Goal: Information Seeking & Learning: Learn about a topic

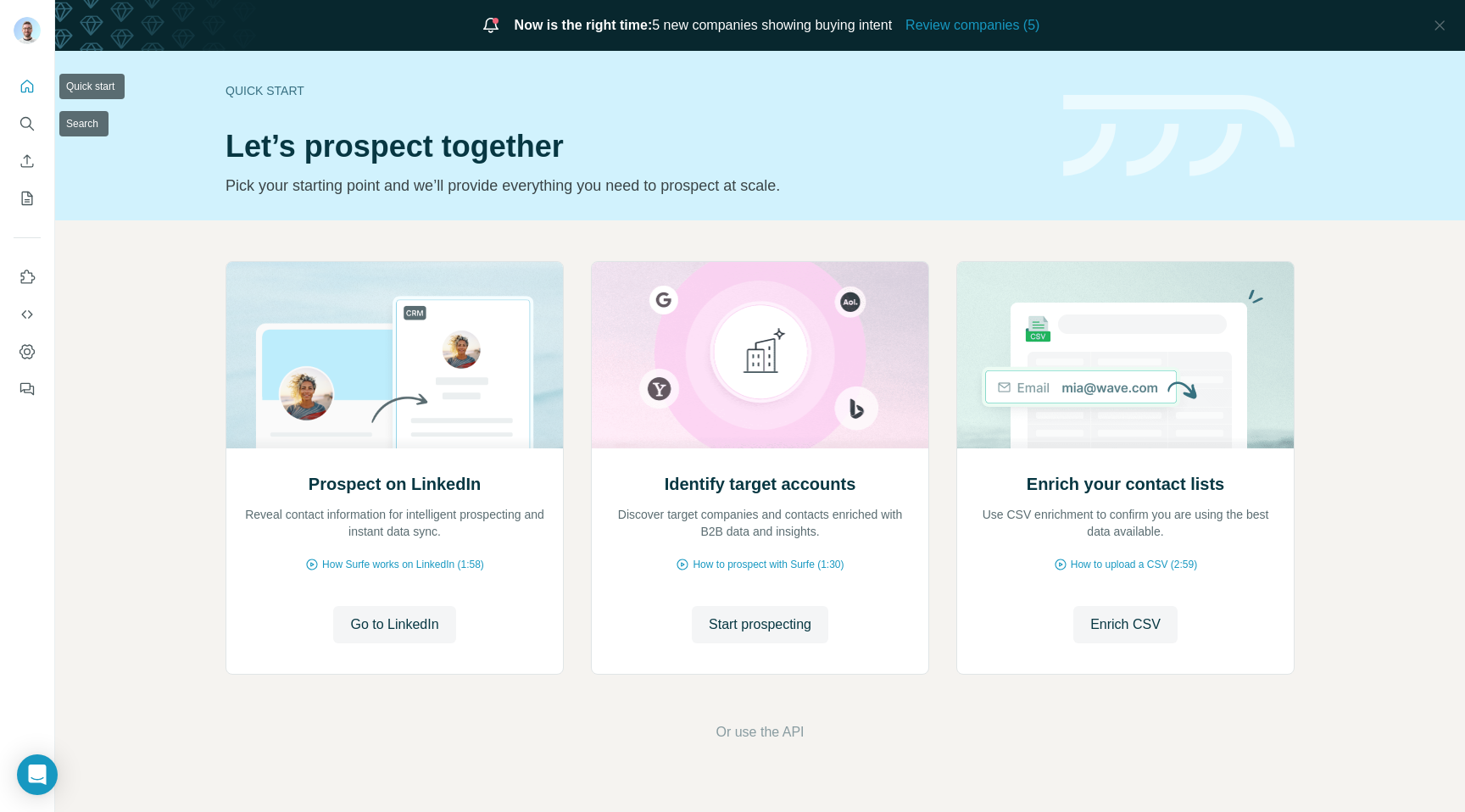
click at [32, 97] on button "Quick start" at bounding box center [27, 86] width 27 height 31
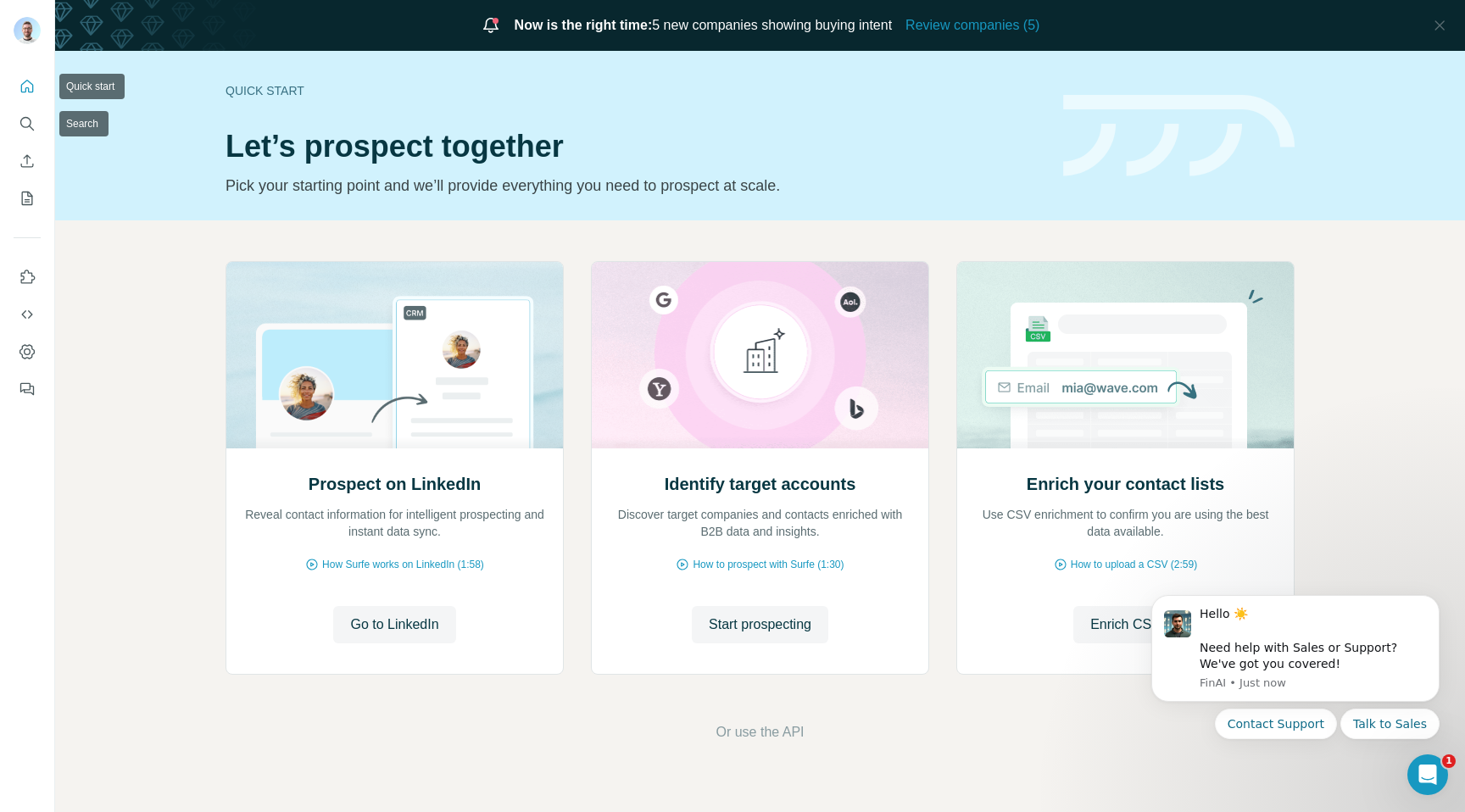
click at [21, 96] on button "Quick start" at bounding box center [27, 86] width 27 height 31
click at [1431, 18] on icon "button" at bounding box center [1439, 25] width 17 height 17
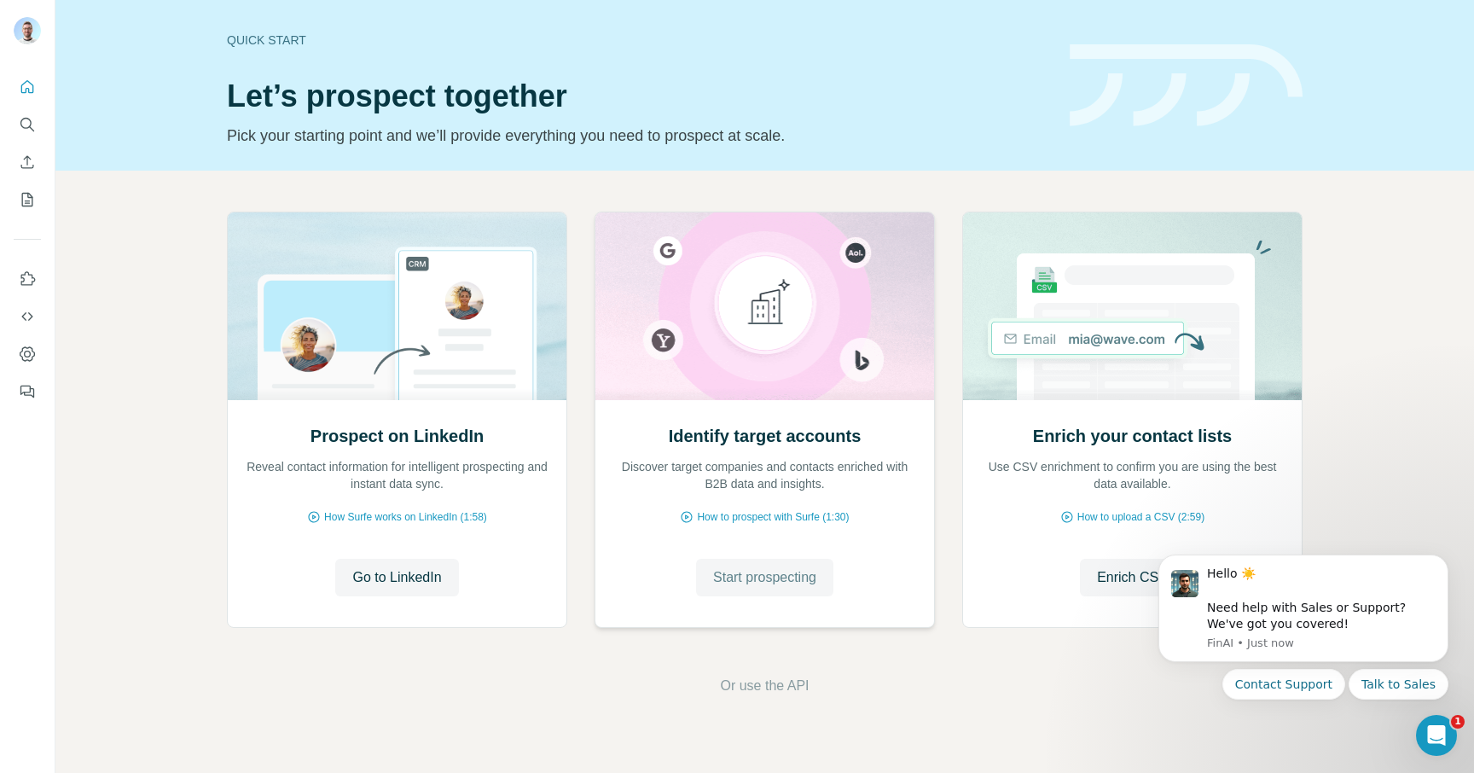
click at [711, 594] on button "Start prospecting" at bounding box center [764, 578] width 137 height 38
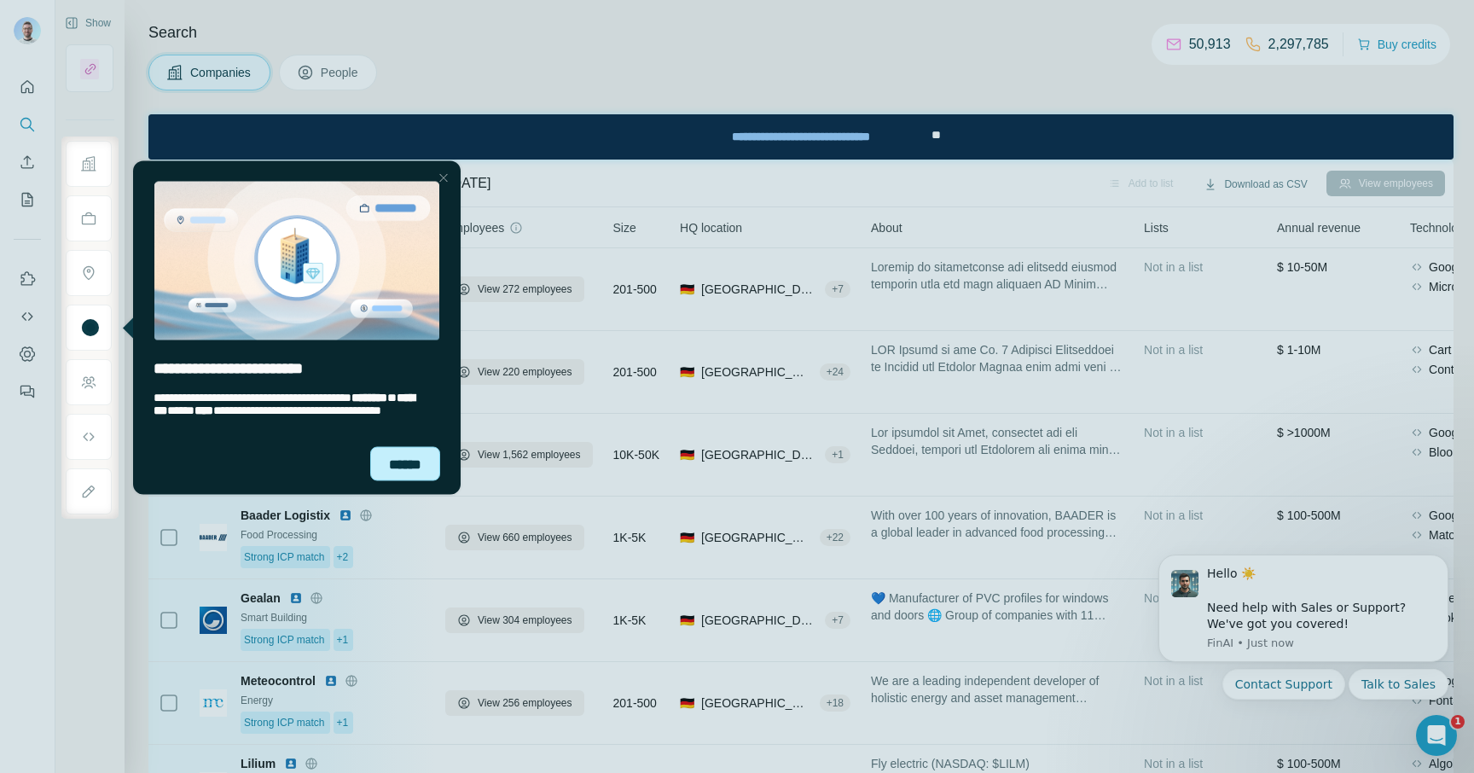
click at [412, 475] on div "******" at bounding box center [405, 463] width 70 height 34
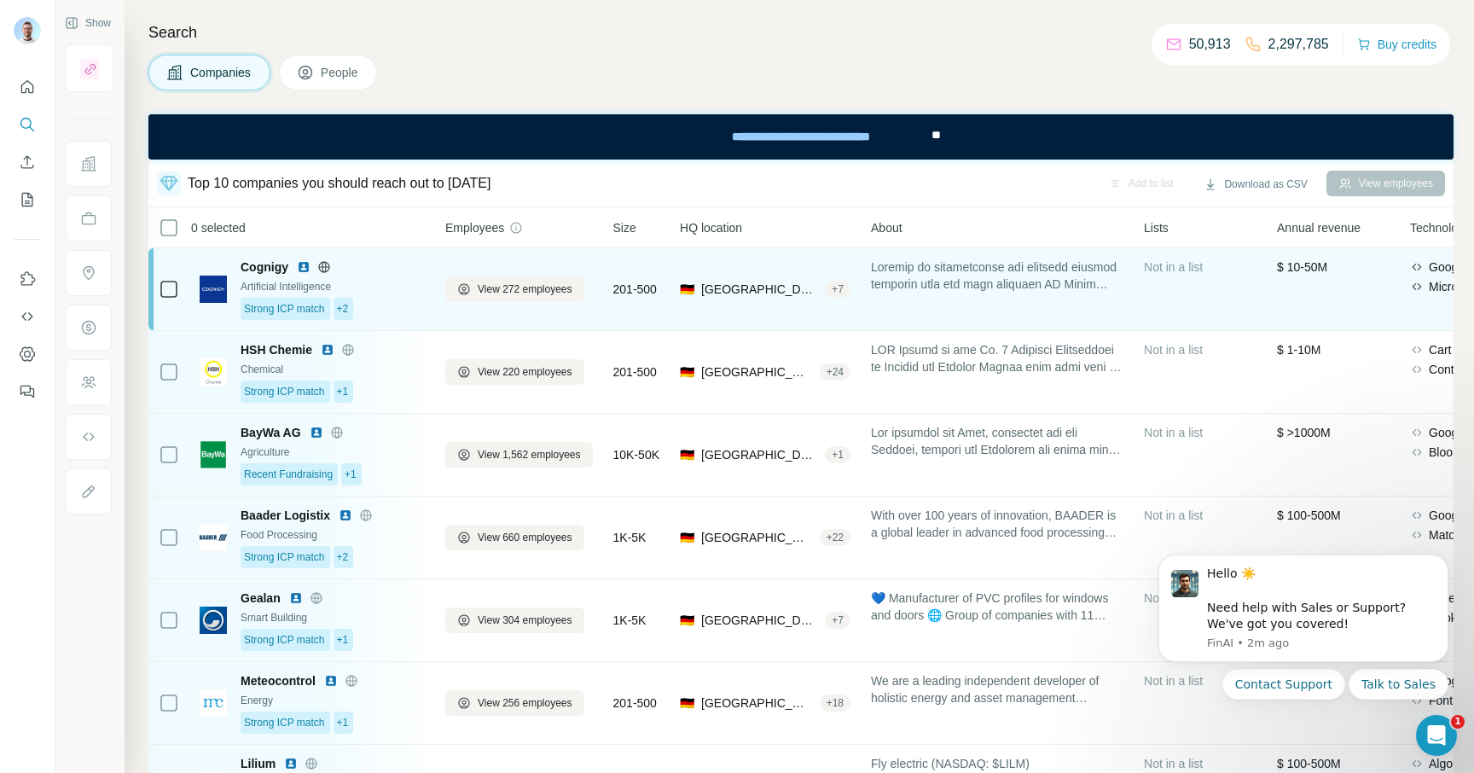
click at [303, 267] on img at bounding box center [304, 267] width 14 height 14
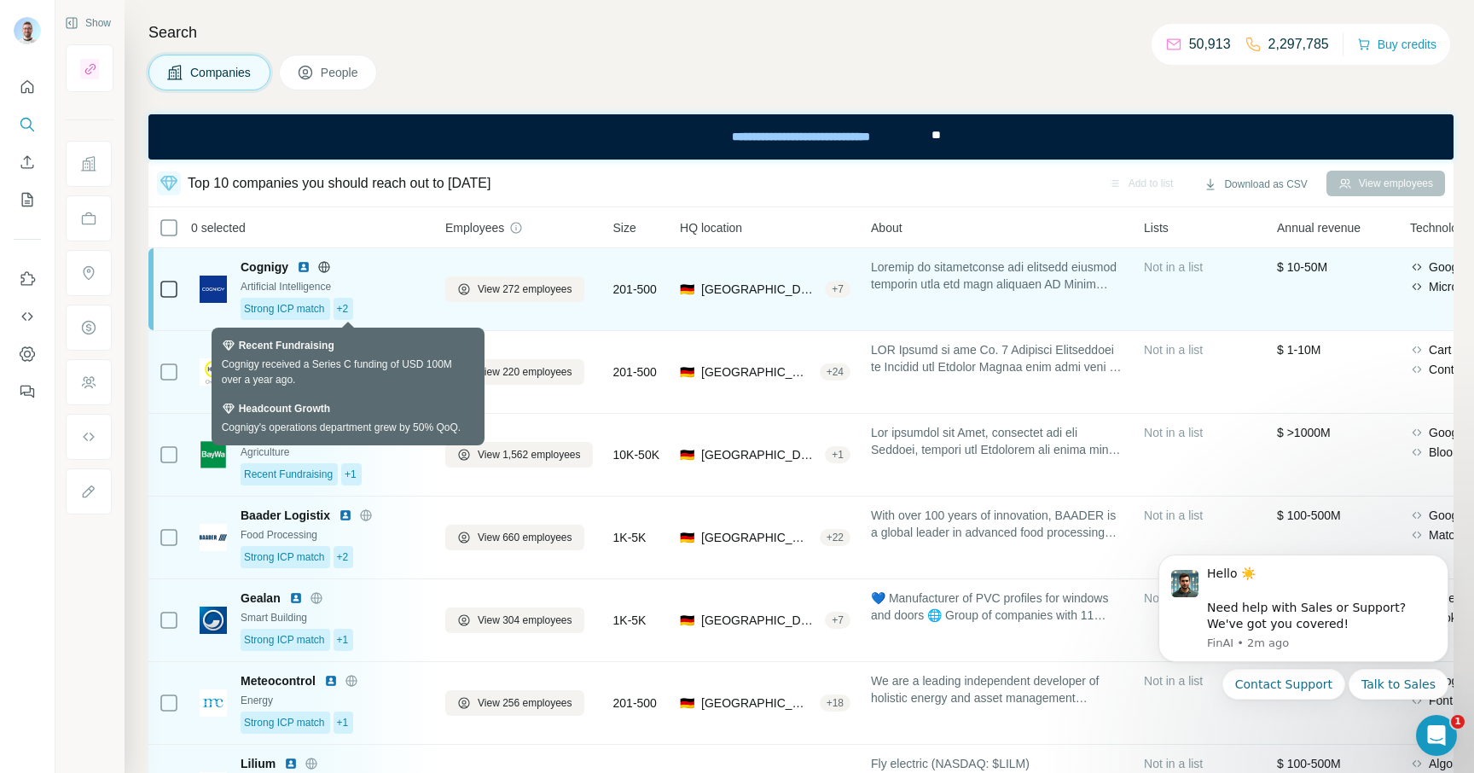
click at [347, 310] on span "+2" at bounding box center [343, 308] width 12 height 15
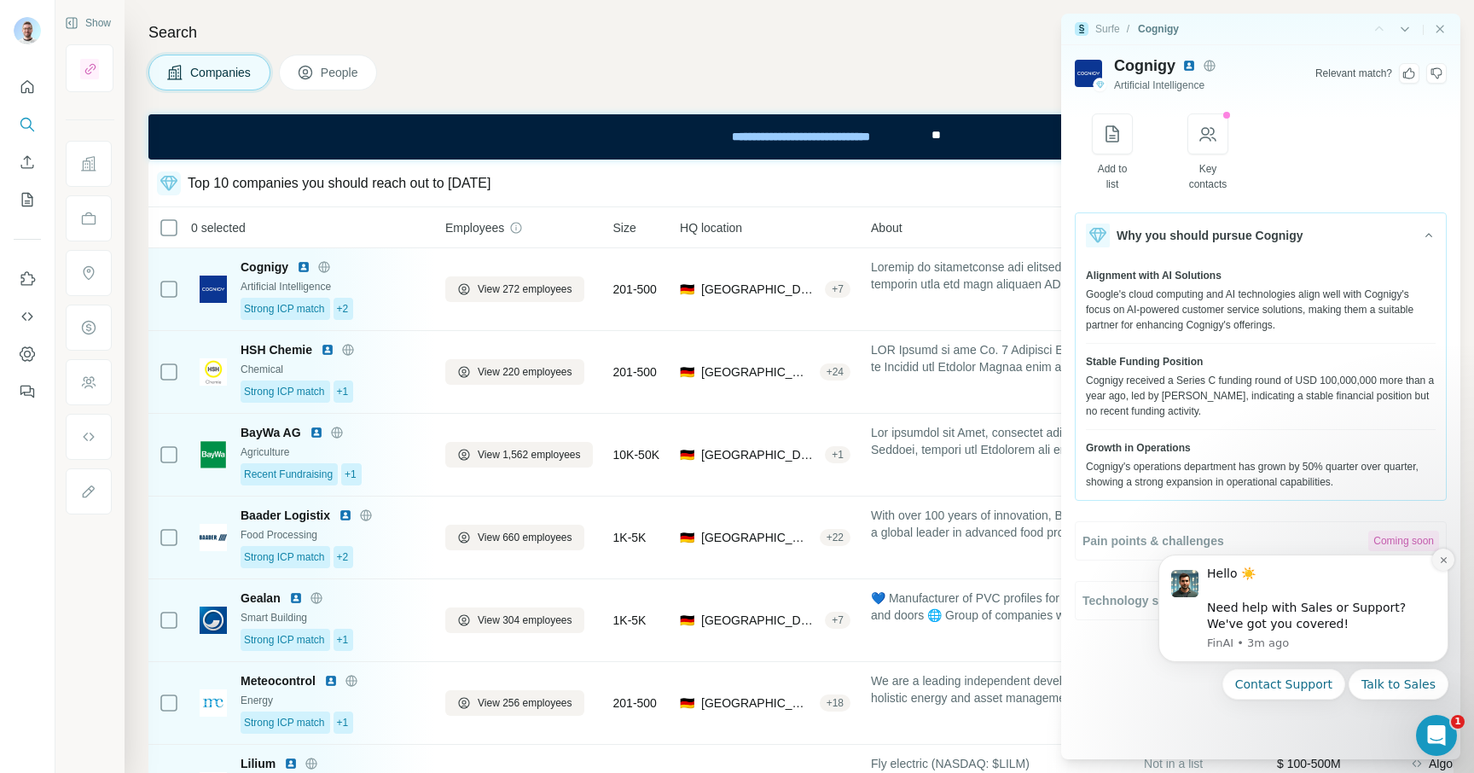
click at [1440, 561] on icon "Dismiss notification" at bounding box center [1443, 560] width 6 height 6
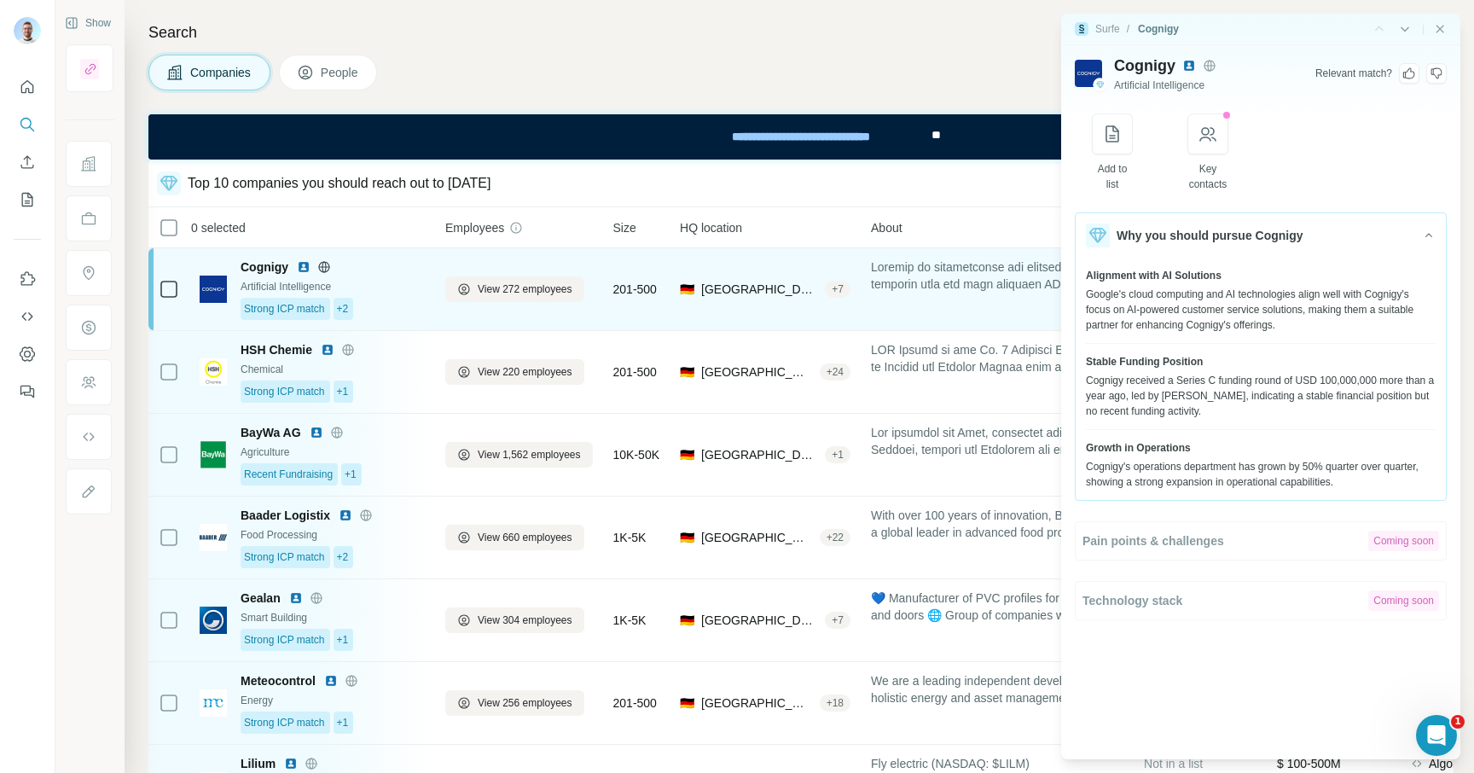
click at [432, 304] on td "Cognigy Artificial Intelligence Strong ICP match +2" at bounding box center [312, 289] width 246 height 83
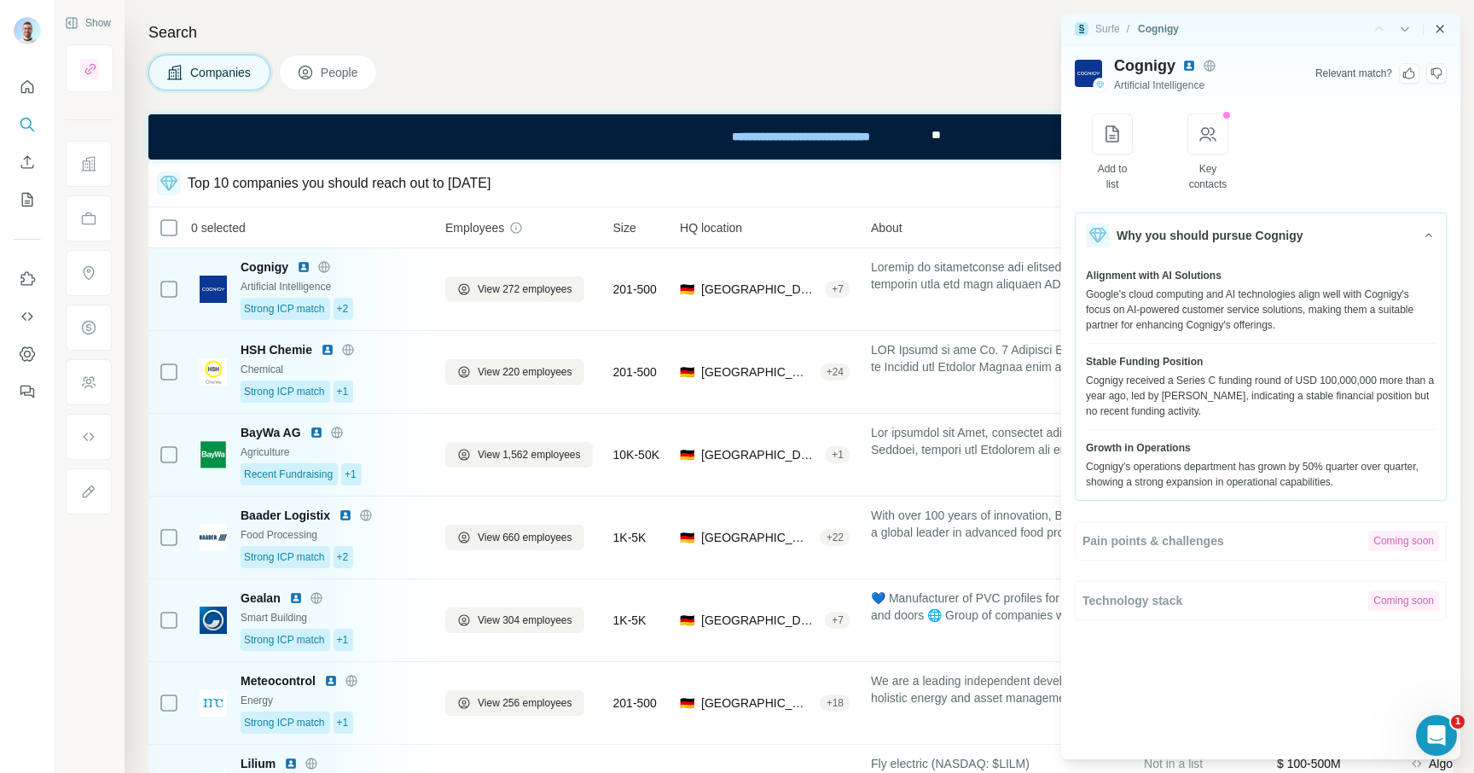
click at [1440, 28] on icon "Close side panel" at bounding box center [1440, 29] width 8 height 8
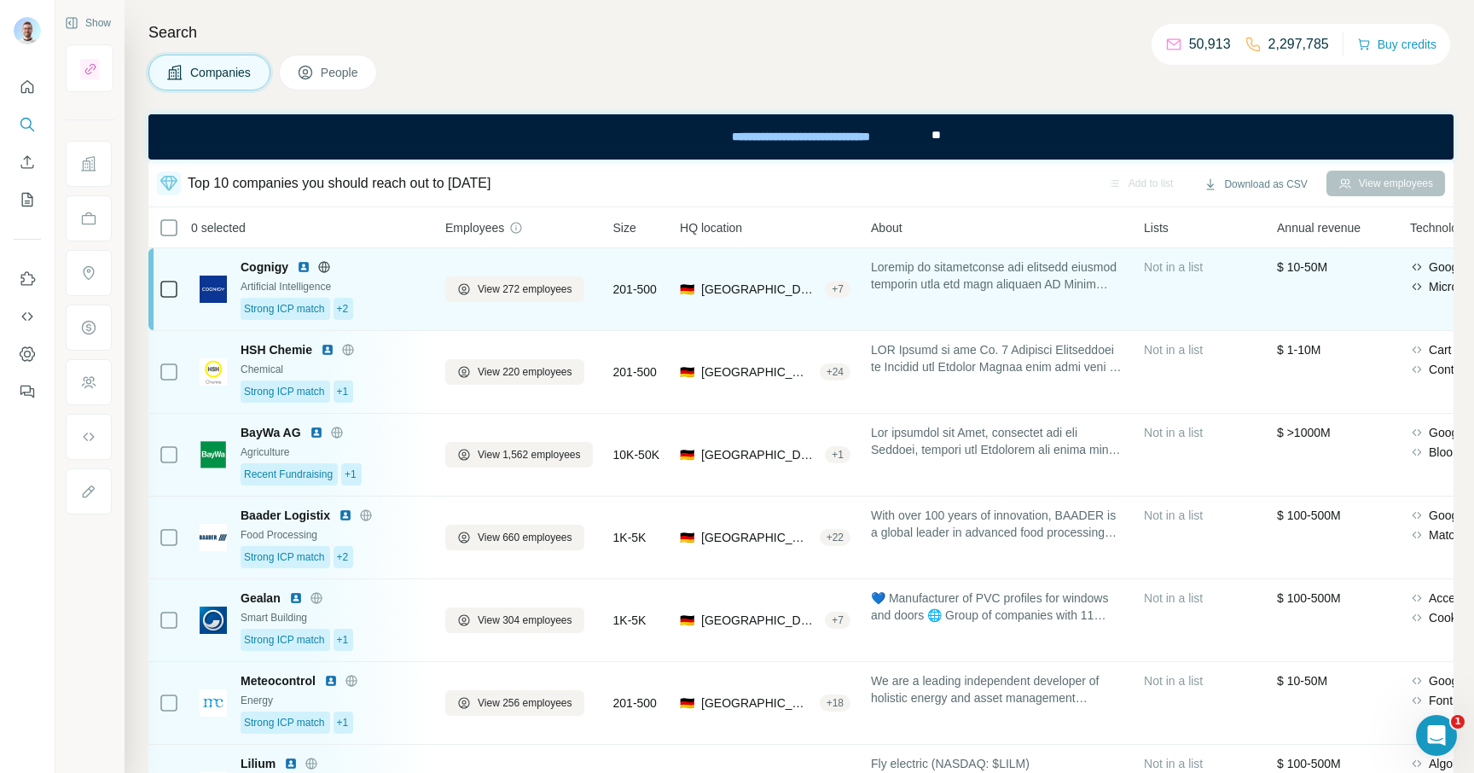
click at [328, 267] on icon at bounding box center [323, 266] width 11 height 1
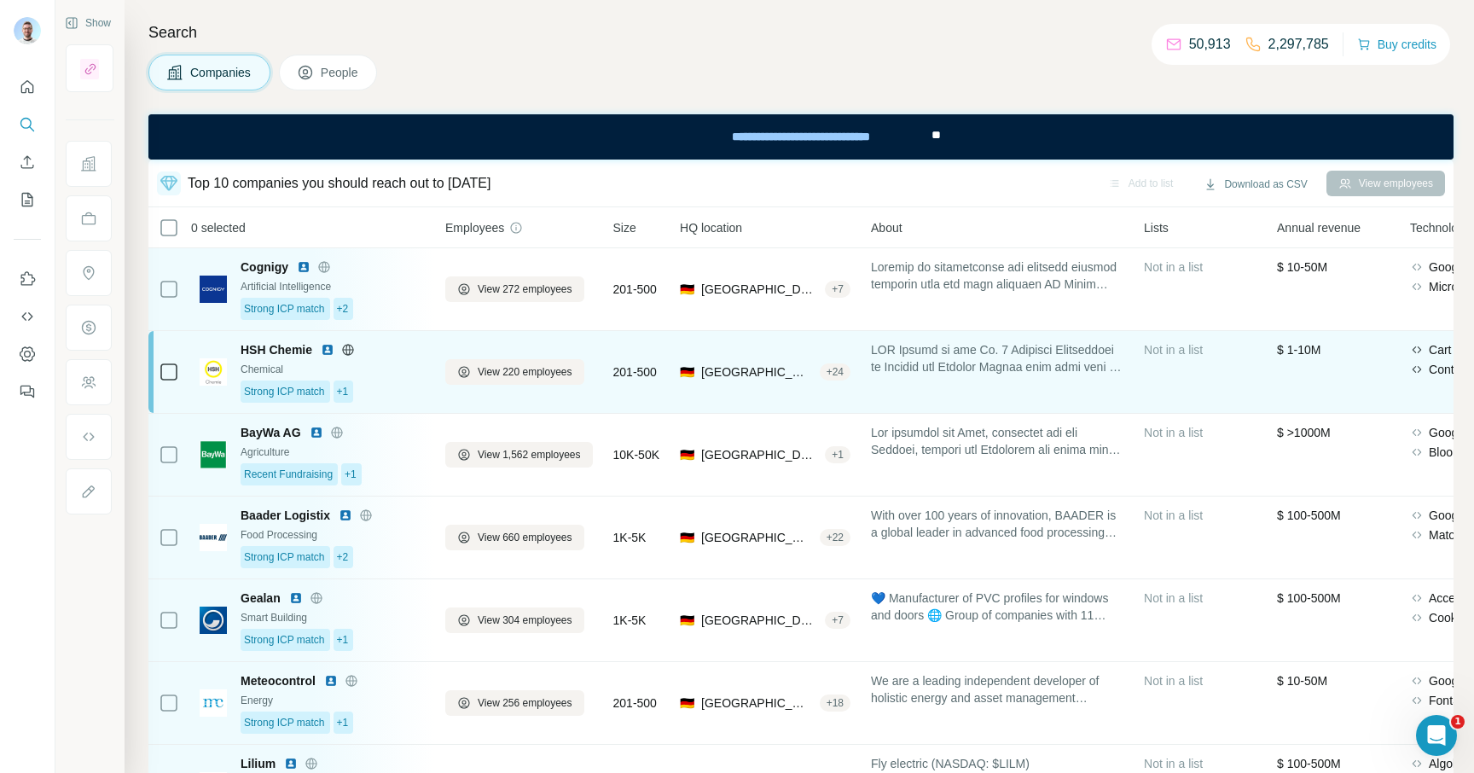
click at [347, 347] on icon at bounding box center [347, 349] width 4 height 11
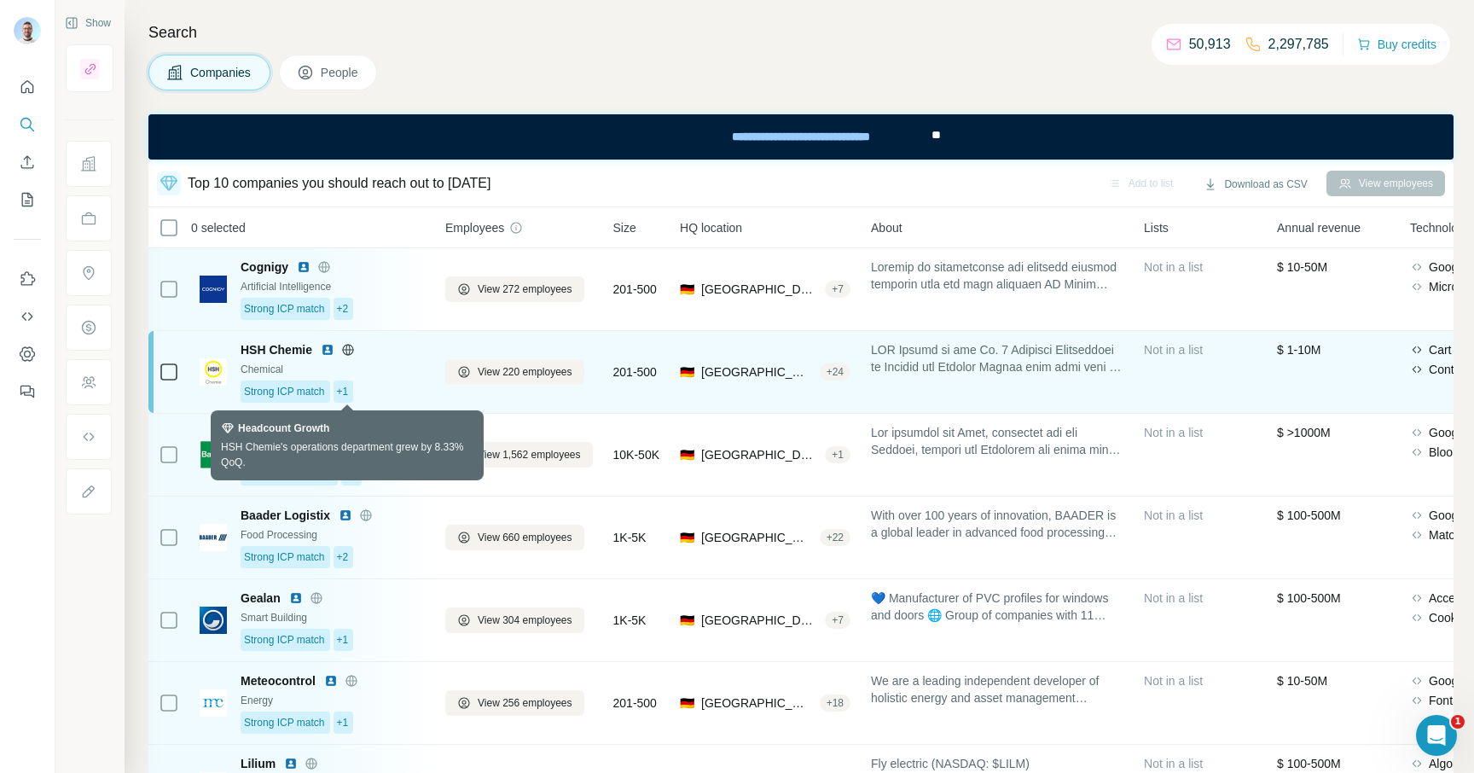
click at [345, 391] on span "+1" at bounding box center [343, 391] width 12 height 15
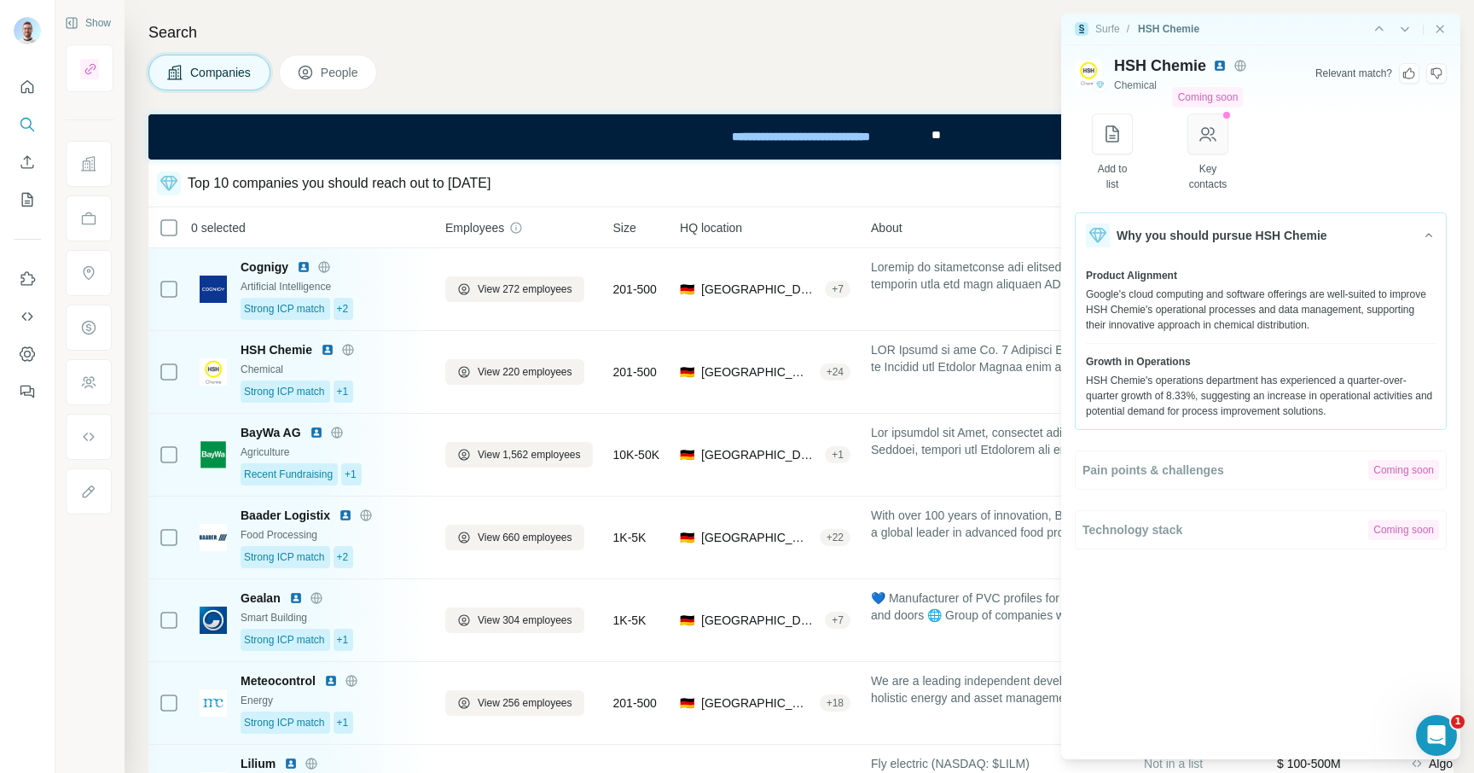
click at [1211, 151] on button "button" at bounding box center [1207, 133] width 41 height 41
click at [1210, 136] on icon "button" at bounding box center [1207, 134] width 17 height 14
click at [1276, 134] on div "Add to list Coming soon Key contacts" at bounding box center [1261, 152] width 338 height 78
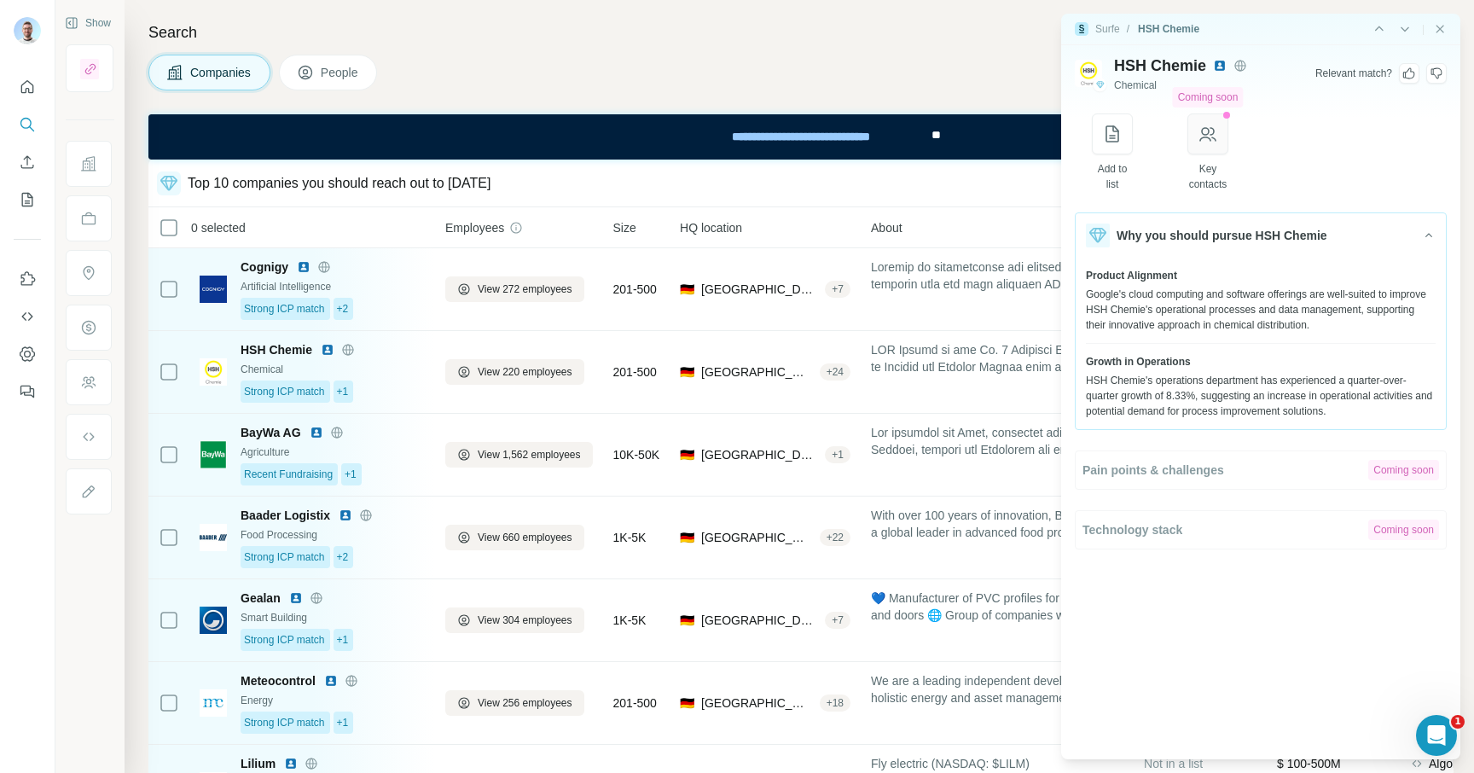
click at [1218, 141] on icon "button" at bounding box center [1207, 134] width 20 height 20
click at [1089, 293] on div "Google's cloud computing and software offerings are well-suited to improve HSH …" at bounding box center [1261, 310] width 350 height 46
drag, startPoint x: 1089, startPoint y: 293, endPoint x: 1167, endPoint y: 315, distance: 81.3
click at [1169, 316] on div "Google's cloud computing and software offerings are well-suited to improve HSH …" at bounding box center [1261, 310] width 350 height 46
click at [1101, 298] on div "Google's cloud computing and software offerings are well-suited to improve HSH …" at bounding box center [1261, 310] width 350 height 46
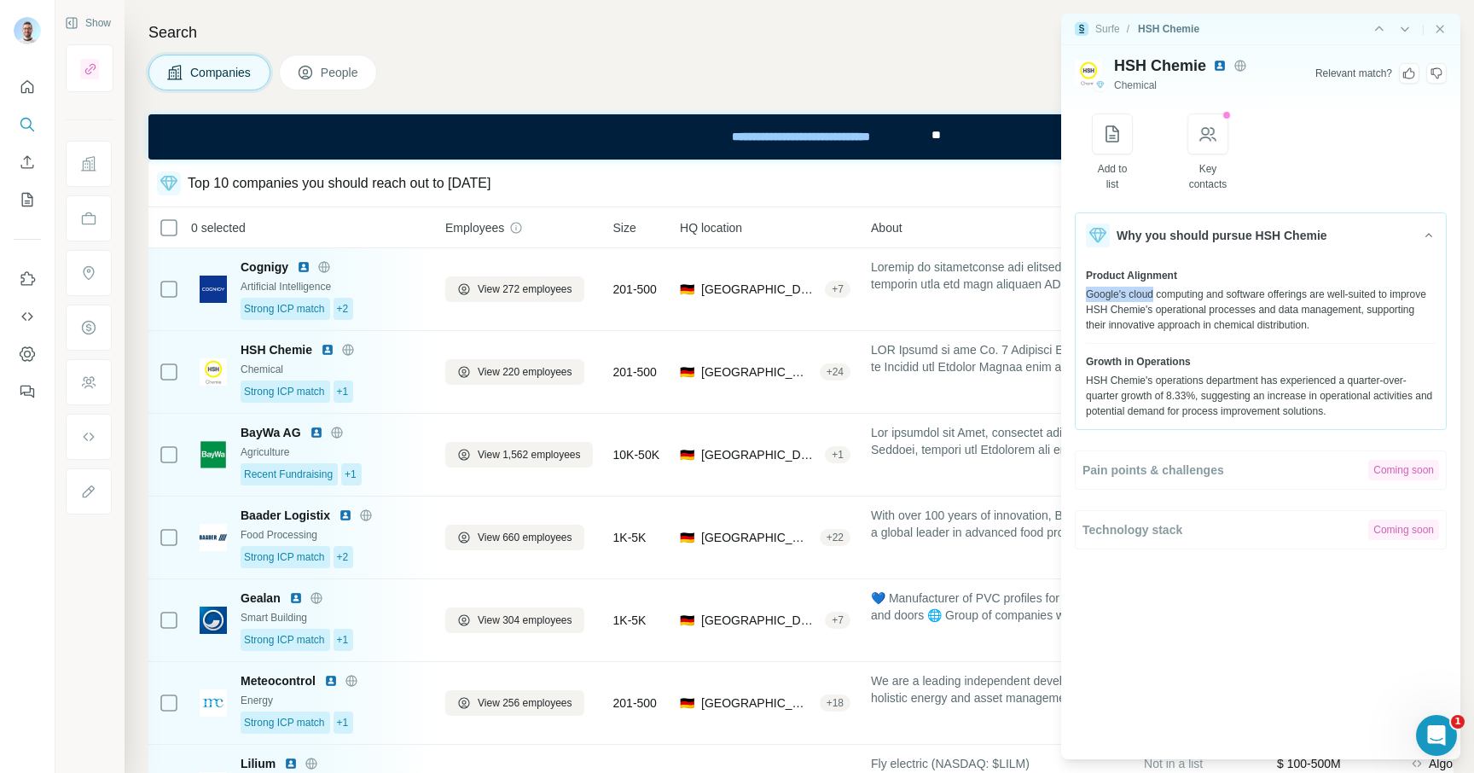
drag, startPoint x: 1101, startPoint y: 298, endPoint x: 1138, endPoint y: 298, distance: 36.7
click at [1136, 298] on div "Google's cloud computing and software offerings are well-suited to improve HSH …" at bounding box center [1261, 310] width 350 height 46
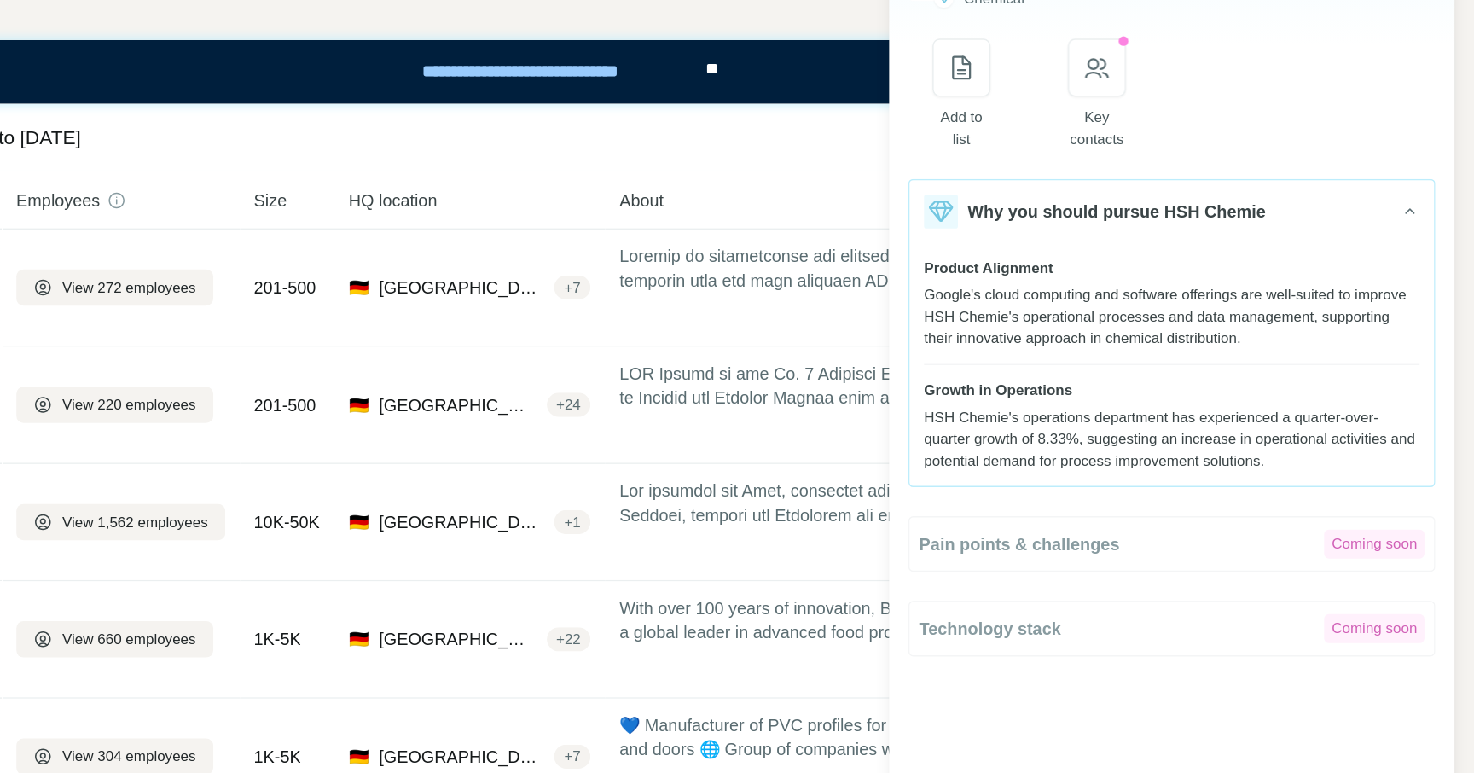
click at [1362, 303] on div "Google's cloud computing and software offerings are well-suited to improve HSH …" at bounding box center [1261, 310] width 350 height 46
click at [1218, 309] on div "Google's cloud computing and software offerings are well-suited to improve HSH …" at bounding box center [1261, 310] width 350 height 46
drag, startPoint x: 1218, startPoint y: 309, endPoint x: 1268, endPoint y: 307, distance: 50.3
click at [1268, 307] on div "Google's cloud computing and software offerings are well-suited to improve HSH …" at bounding box center [1261, 310] width 350 height 46
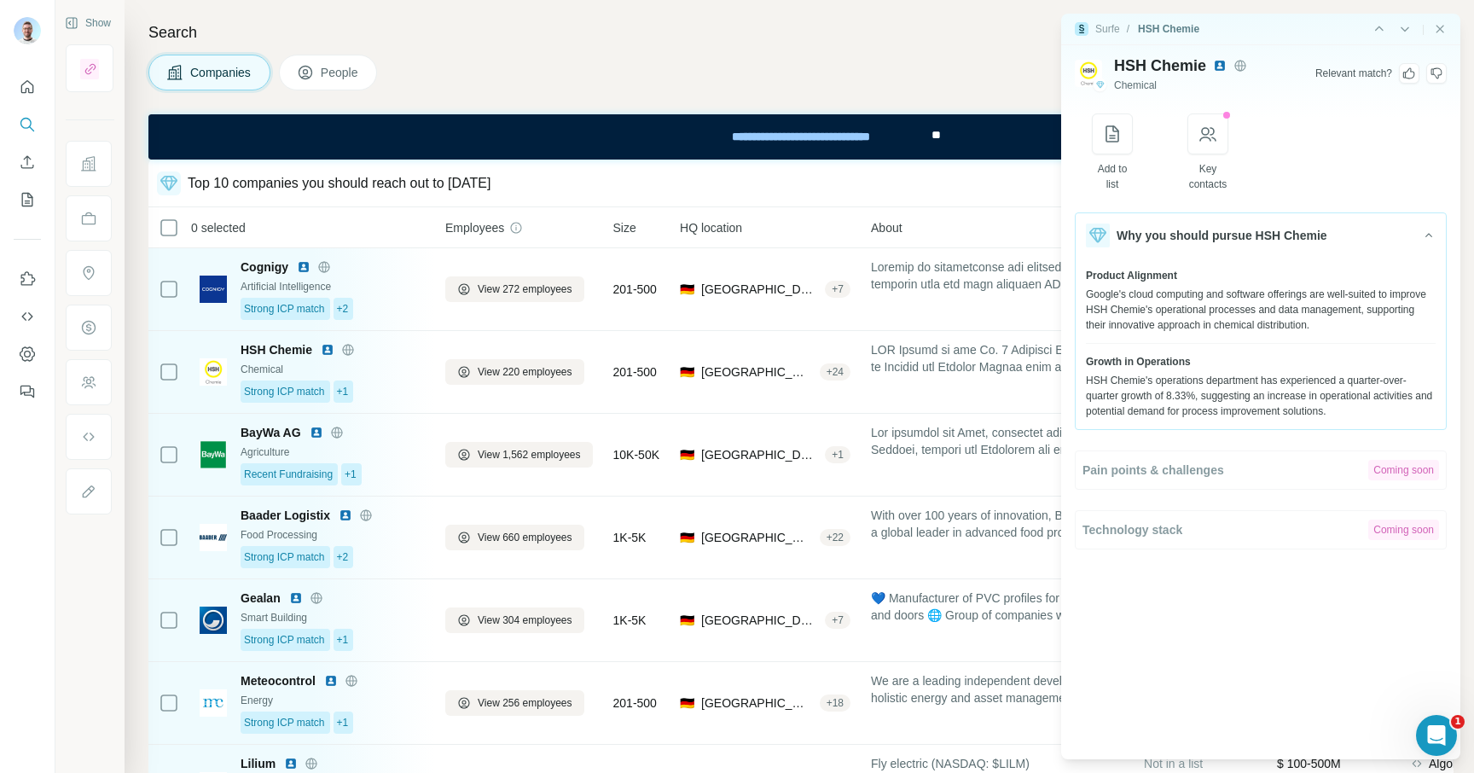
click at [1227, 310] on div "Google's cloud computing and software offerings are well-suited to improve HSH …" at bounding box center [1261, 310] width 350 height 46
drag, startPoint x: 1227, startPoint y: 310, endPoint x: 1325, endPoint y: 324, distance: 99.1
click at [1328, 325] on div "Google's cloud computing and software offerings are well-suited to improve HSH …" at bounding box center [1261, 310] width 350 height 46
click at [1325, 324] on div "Google's cloud computing and software offerings are well-suited to improve HSH …" at bounding box center [1261, 310] width 350 height 46
click at [1336, 317] on div "Google's cloud computing and software offerings are well-suited to improve HSH …" at bounding box center [1261, 310] width 350 height 46
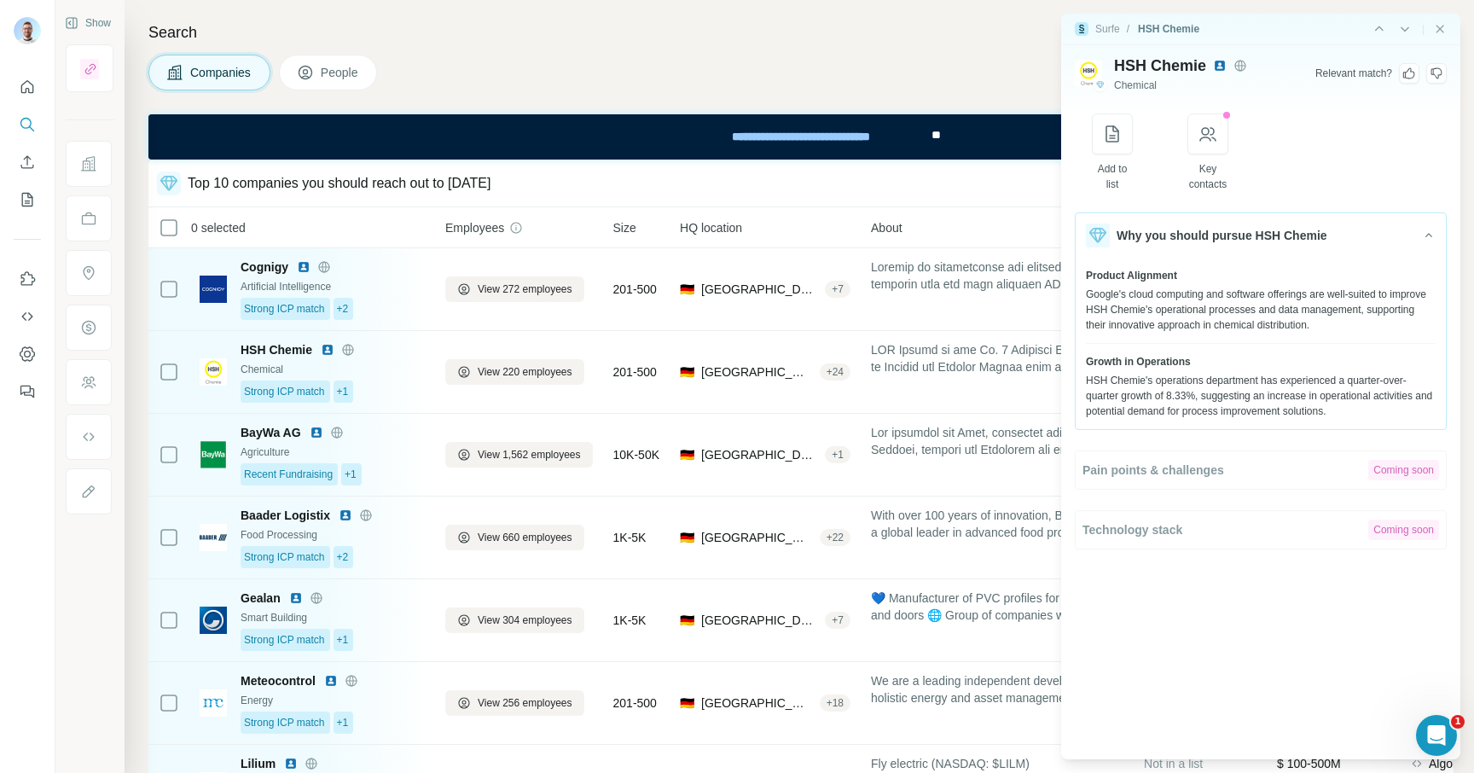
click at [1336, 311] on div "Google's cloud computing and software offerings are well-suited to improve HSH …" at bounding box center [1261, 310] width 350 height 46
drag, startPoint x: 1336, startPoint y: 311, endPoint x: 1364, endPoint y: 311, distance: 28.1
click at [1364, 311] on div "Google's cloud computing and software offerings are well-suited to improve HSH …" at bounding box center [1261, 310] width 350 height 46
click at [1225, 270] on div "Product Alignment" at bounding box center [1261, 275] width 350 height 15
drag, startPoint x: 1086, startPoint y: 302, endPoint x: 1178, endPoint y: 305, distance: 91.3
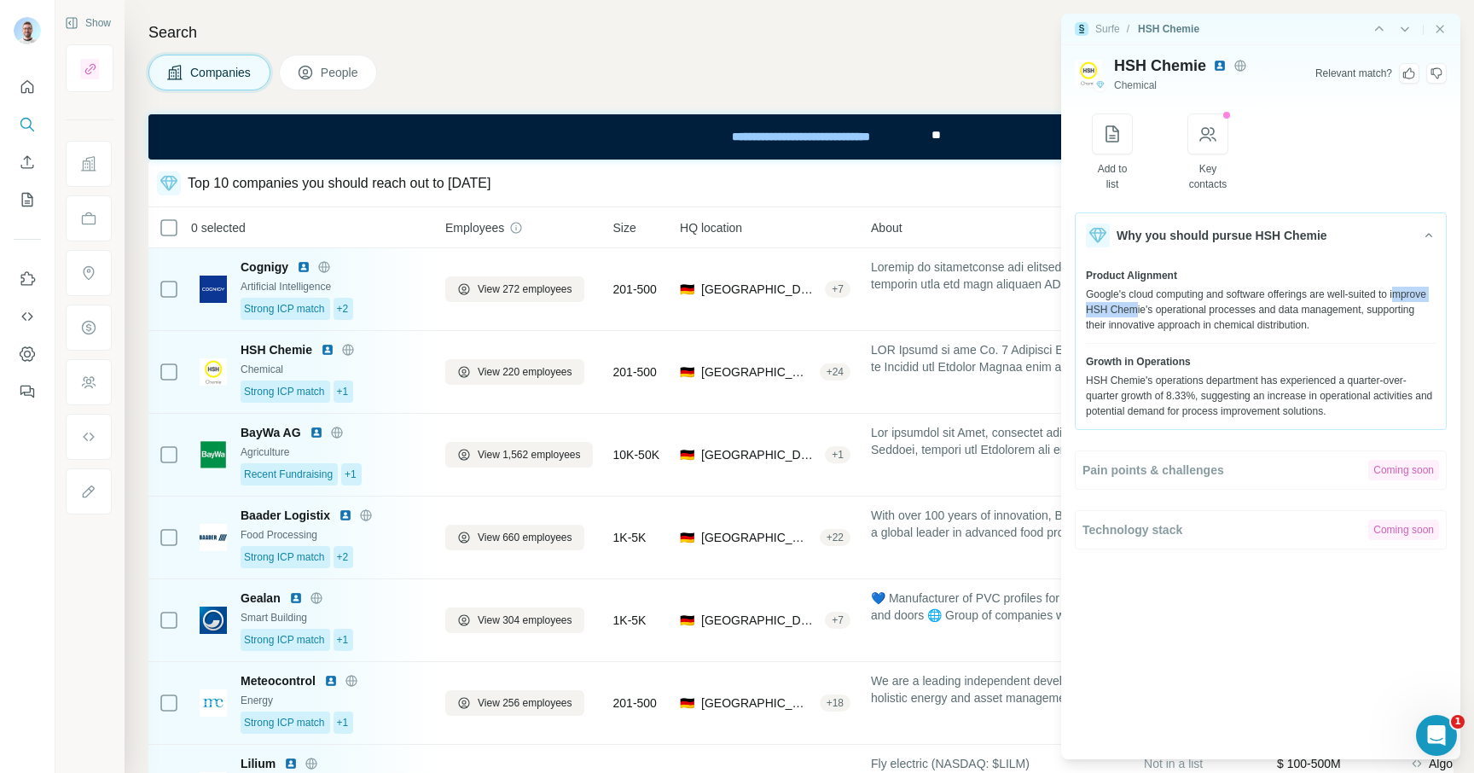
click at [1178, 308] on div "Google's cloud computing and software offerings are well-suited to improve HSH …" at bounding box center [1261, 310] width 350 height 46
click at [1178, 305] on div "Google's cloud computing and software offerings are well-suited to improve HSH …" at bounding box center [1261, 310] width 350 height 46
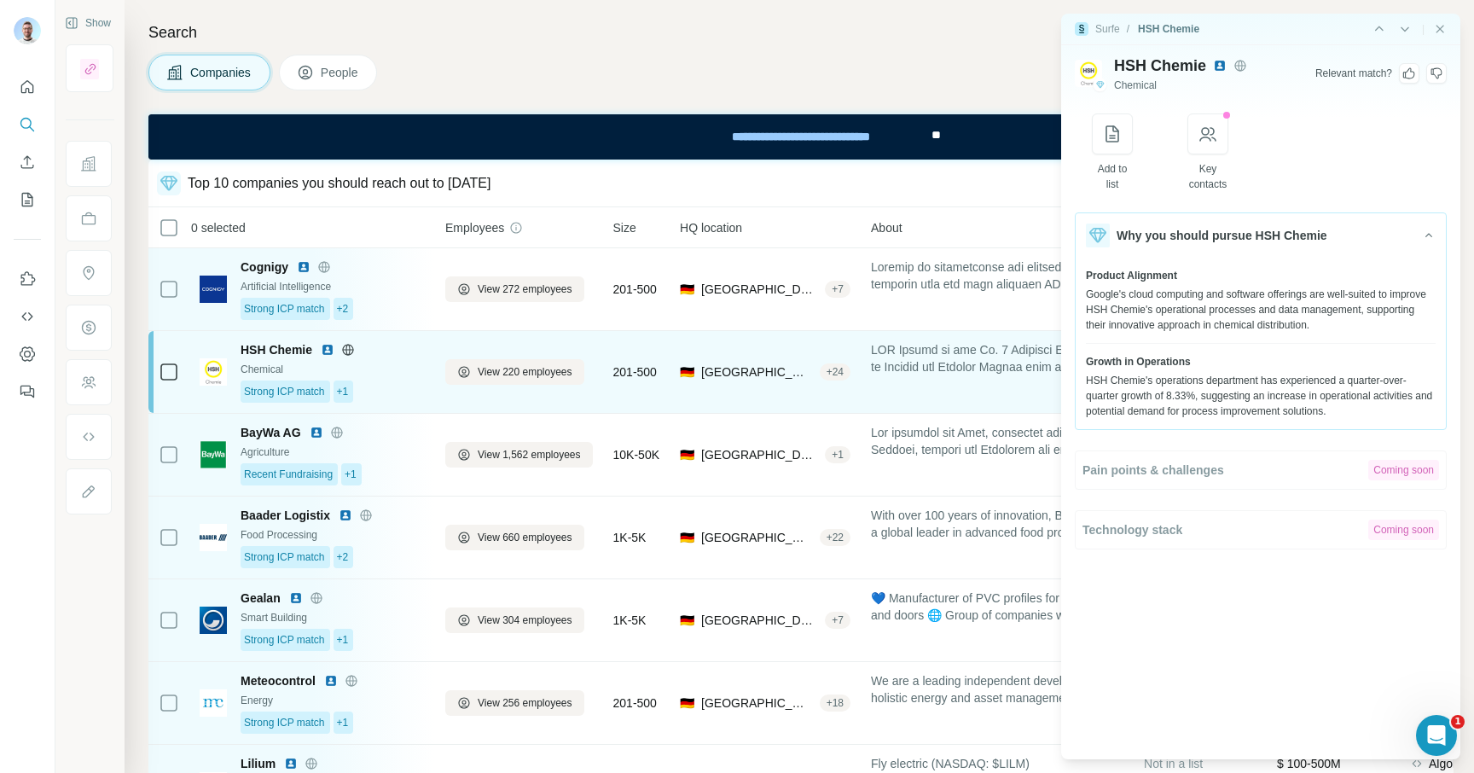
click at [415, 353] on div "HSH Chemie" at bounding box center [332, 349] width 184 height 17
click at [288, 347] on span "HSH Chemie" at bounding box center [276, 349] width 72 height 17
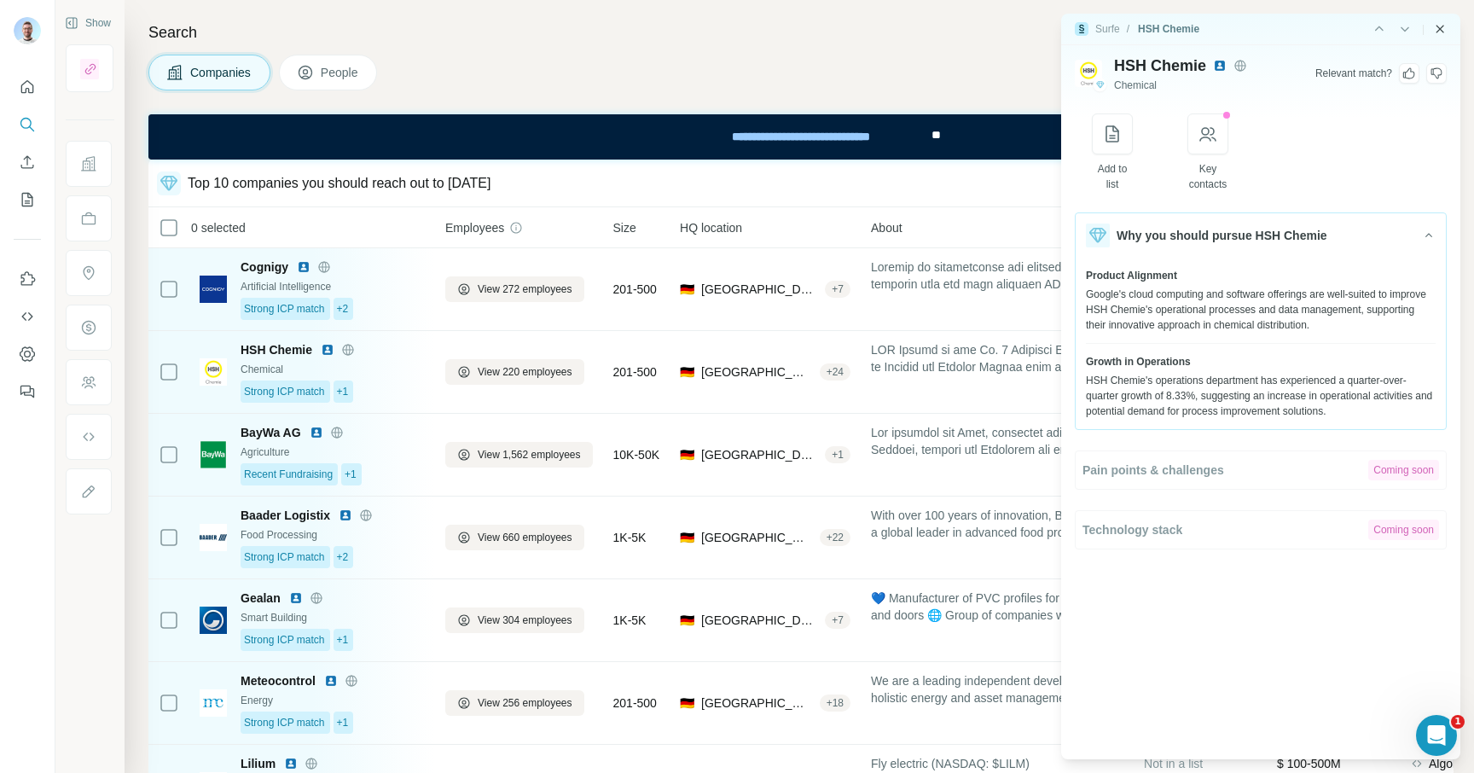
click at [1444, 27] on icon "Close side panel" at bounding box center [1440, 29] width 14 height 14
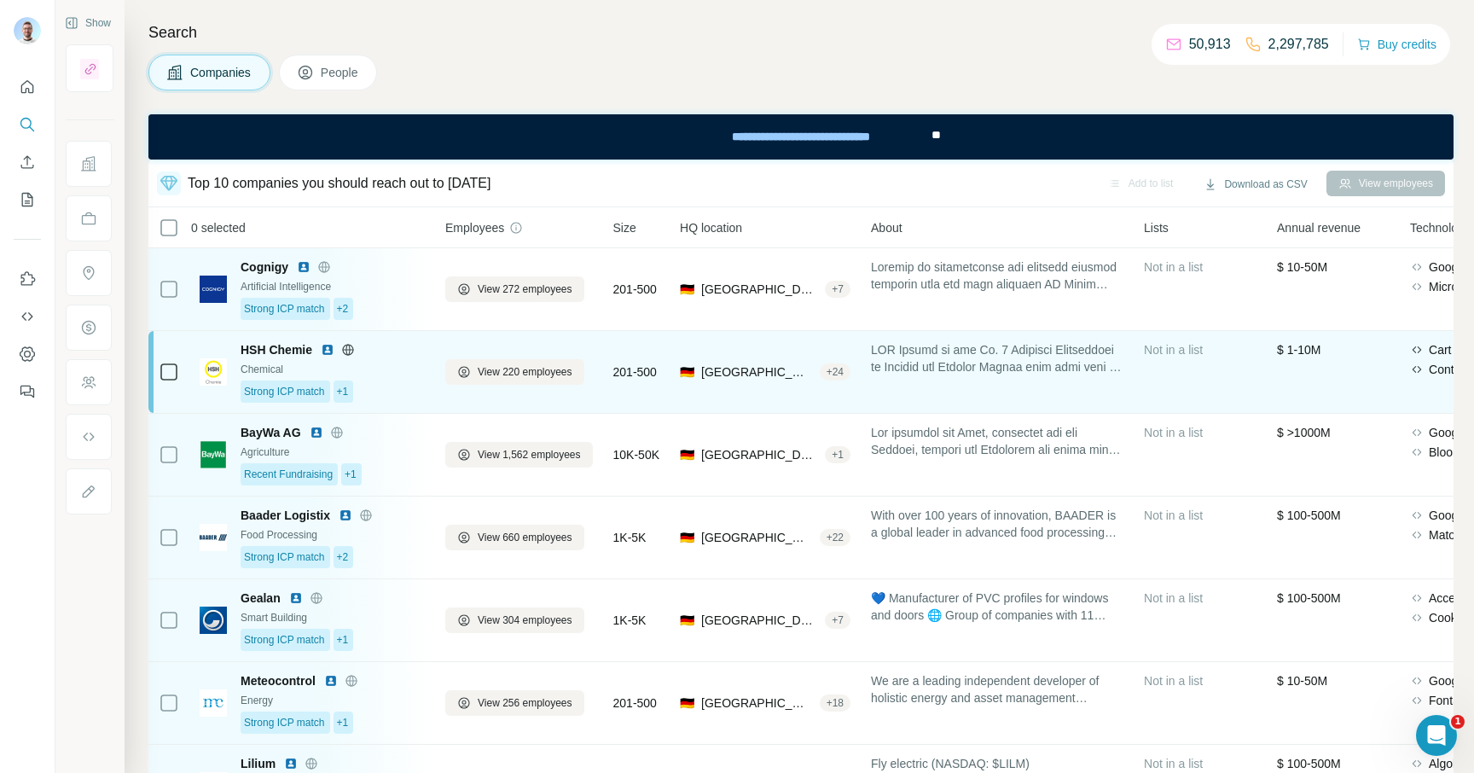
click at [265, 353] on span "HSH Chemie" at bounding box center [276, 349] width 72 height 17
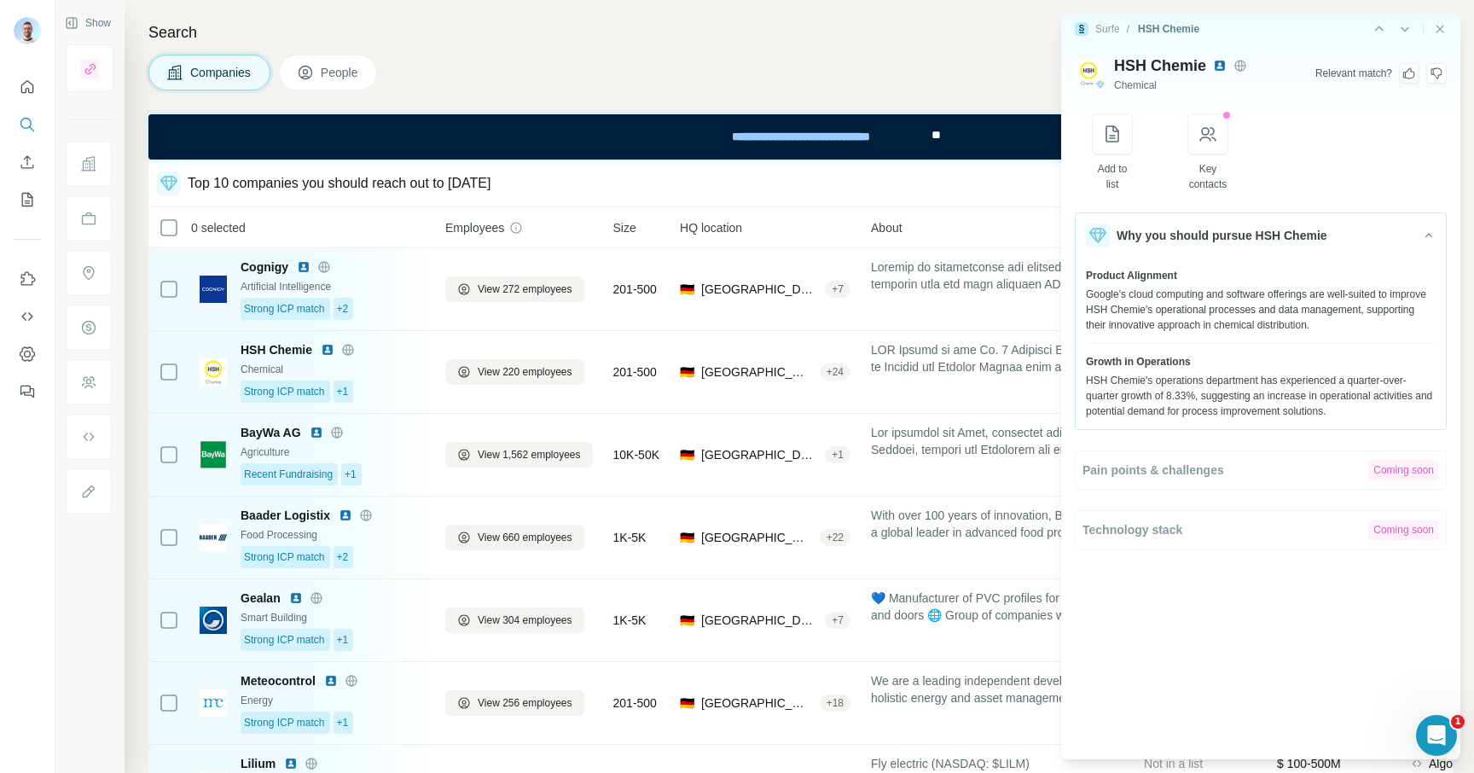
click at [1164, 605] on div "Why you should pursue HSH Chemie Product Alignment Google's cloud computing and…" at bounding box center [1261, 485] width 372 height 547
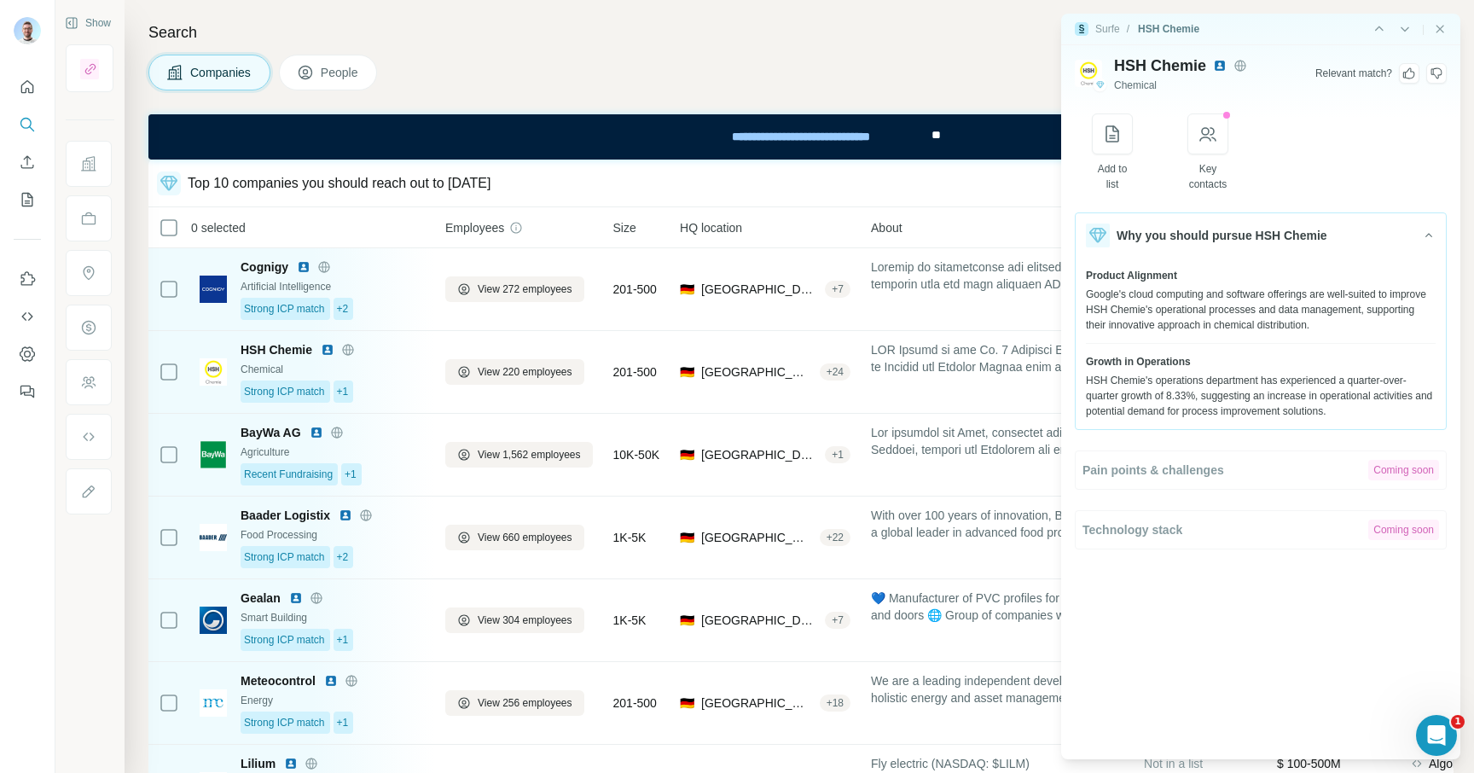
click at [1104, 479] on div "Why you should pursue HSH Chemie Product Alignment Google's cloud computing and…" at bounding box center [1261, 380] width 372 height 337
click at [1441, 19] on div "Surfe / HSH Chemie |" at bounding box center [1260, 30] width 399 height 32
click at [1440, 27] on icon "Close side panel" at bounding box center [1440, 29] width 14 height 14
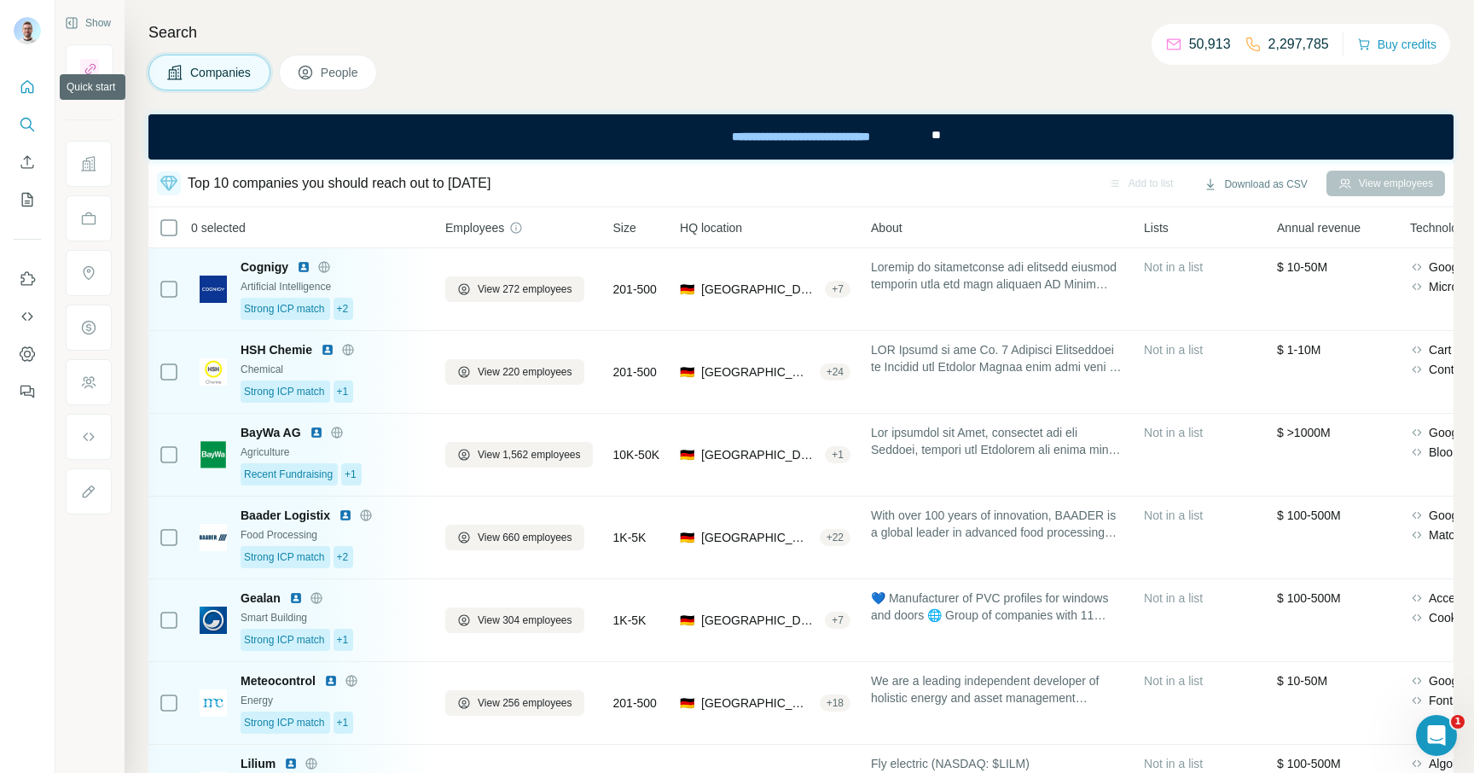
click at [33, 87] on icon "Quick start" at bounding box center [27, 86] width 17 height 17
drag, startPoint x: 33, startPoint y: 87, endPoint x: 43, endPoint y: 130, distance: 44.7
click at [35, 85] on icon "Quick start" at bounding box center [27, 86] width 17 height 17
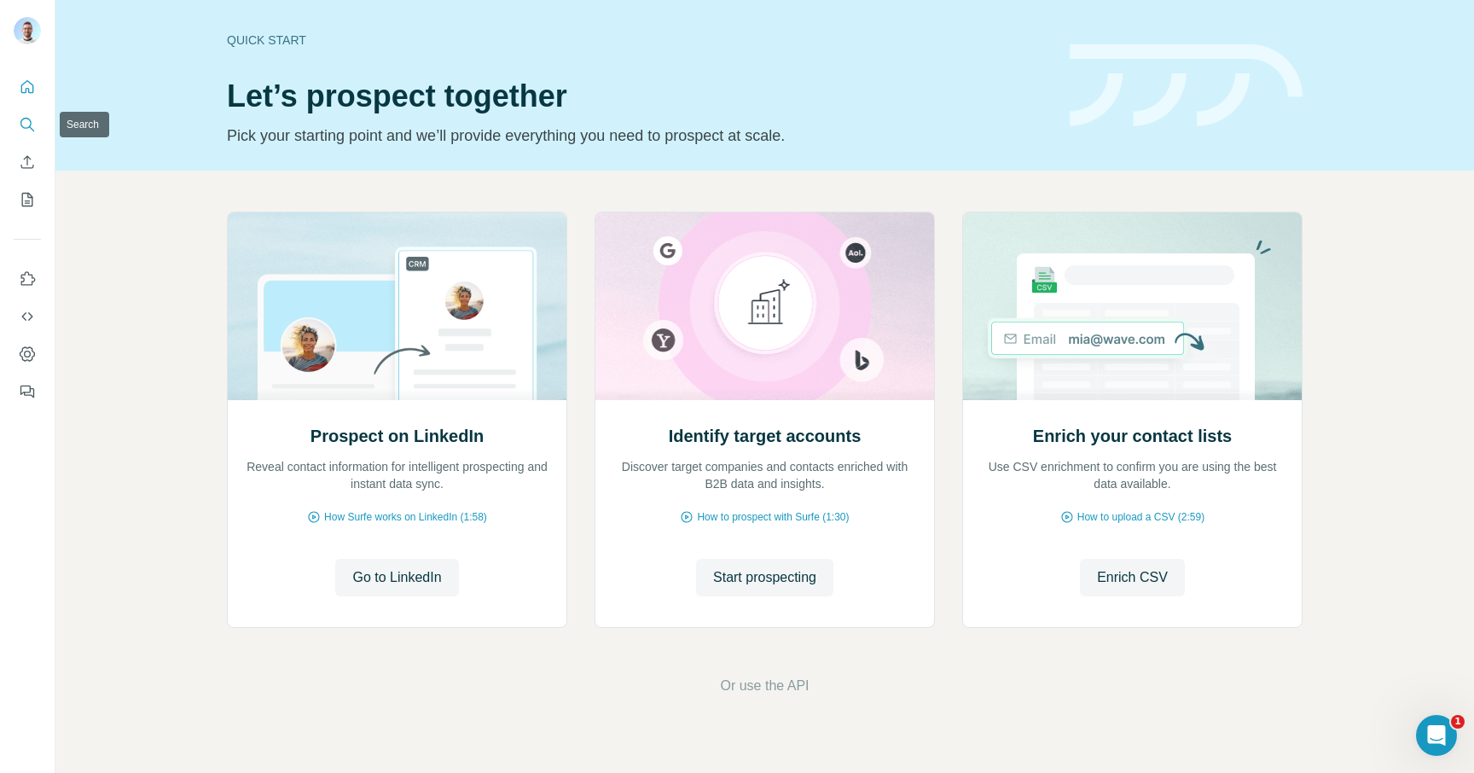
click at [35, 130] on icon "Search" at bounding box center [27, 124] width 17 height 17
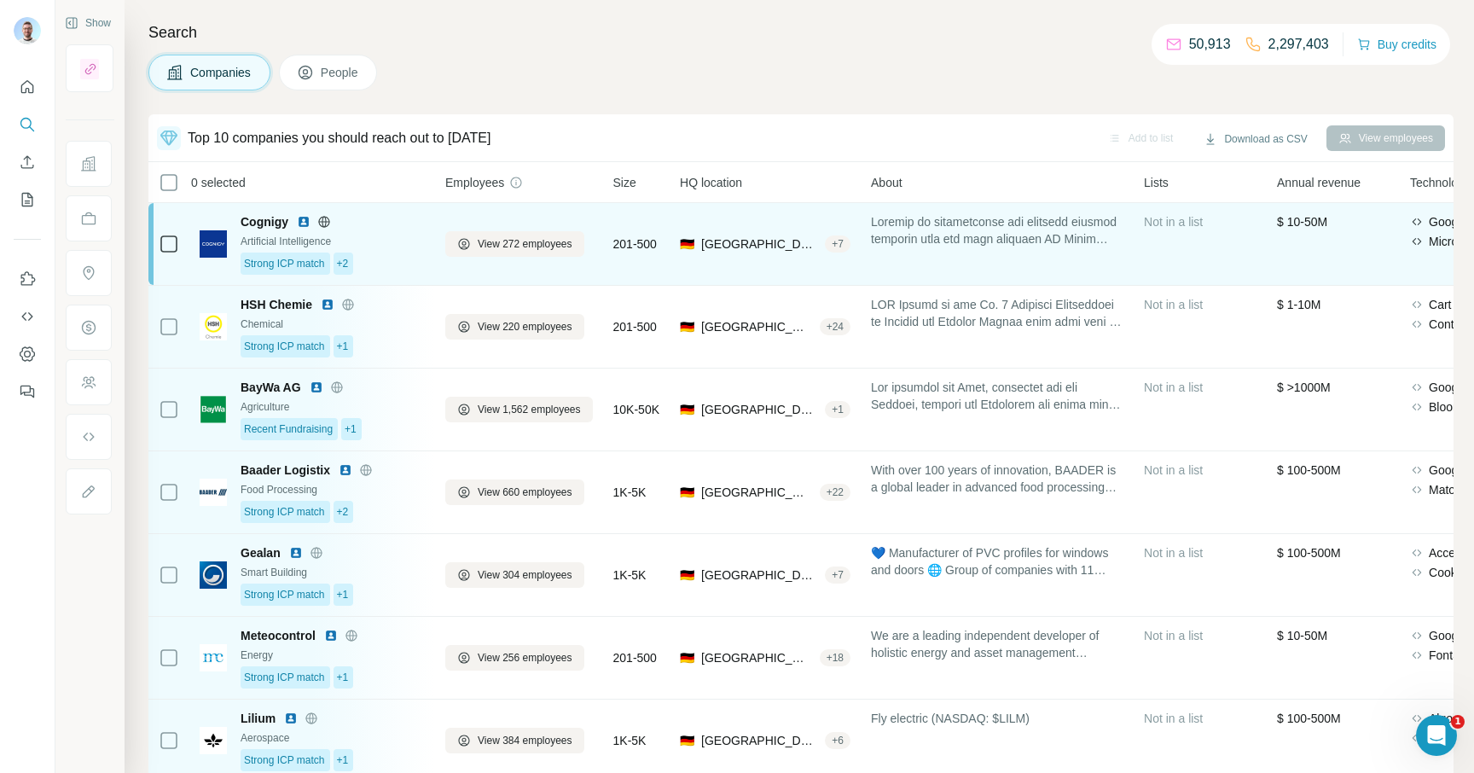
click at [258, 218] on span "Cognigy" at bounding box center [264, 221] width 48 height 17
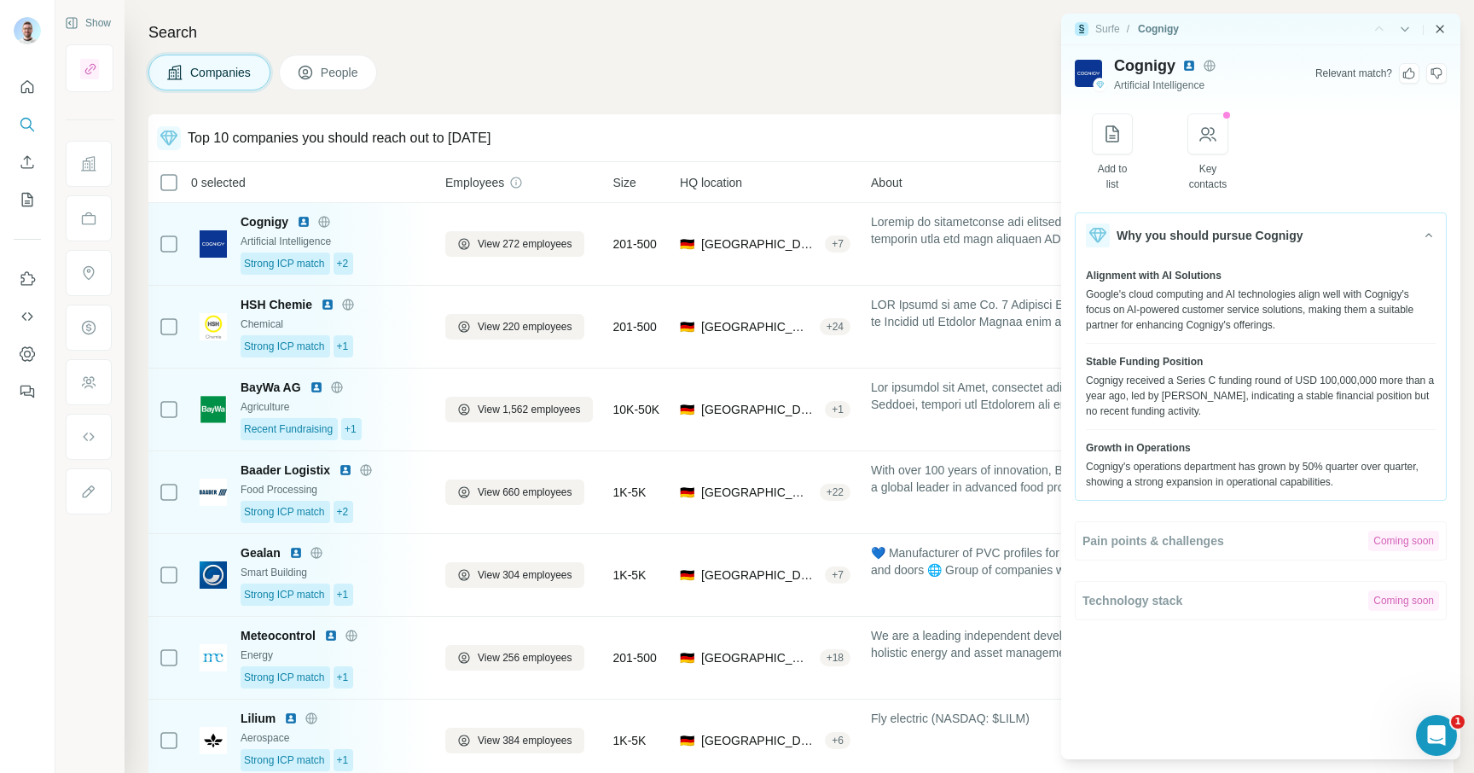
click at [1443, 35] on icon "Close side panel" at bounding box center [1440, 29] width 14 height 14
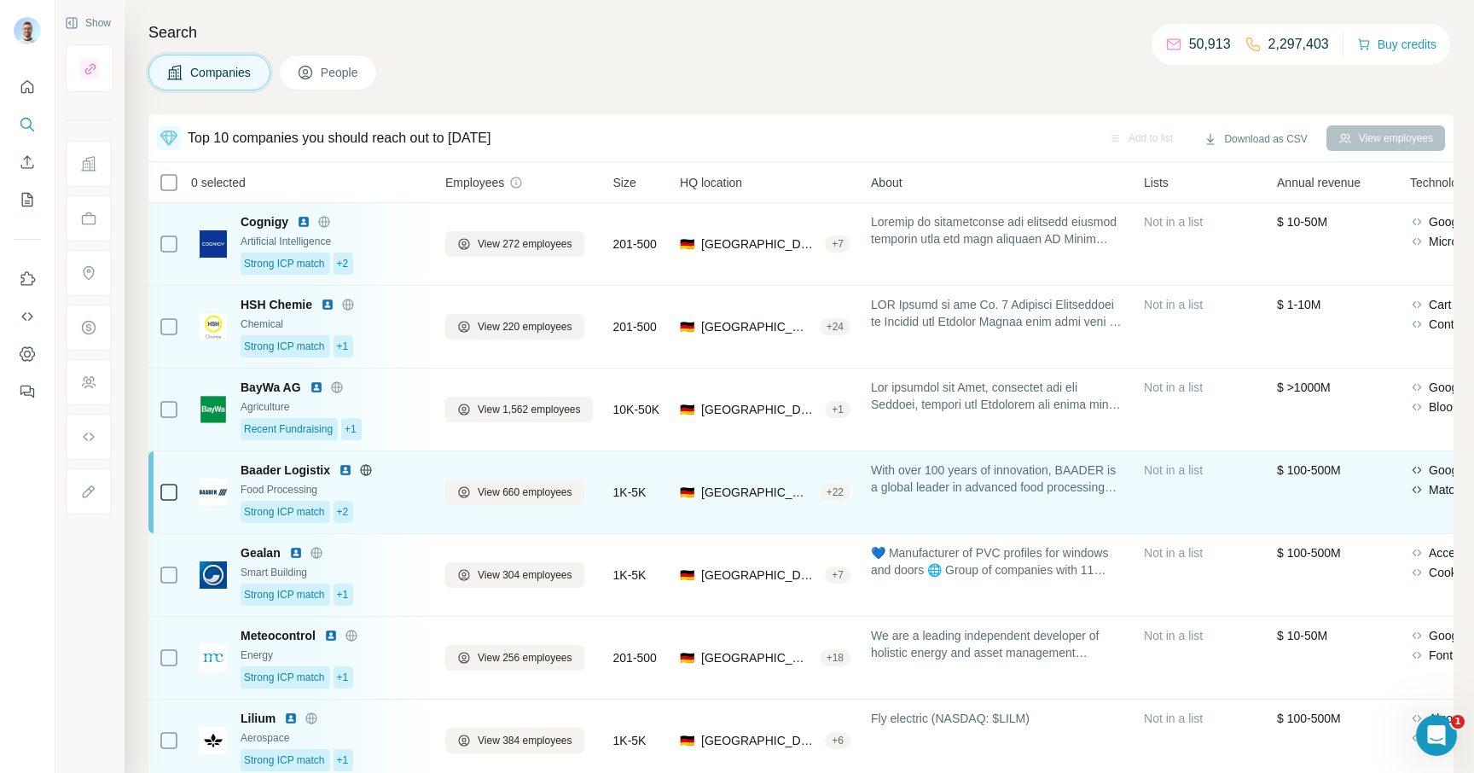
click at [304, 467] on span "Baader Logistix" at bounding box center [285, 469] width 90 height 17
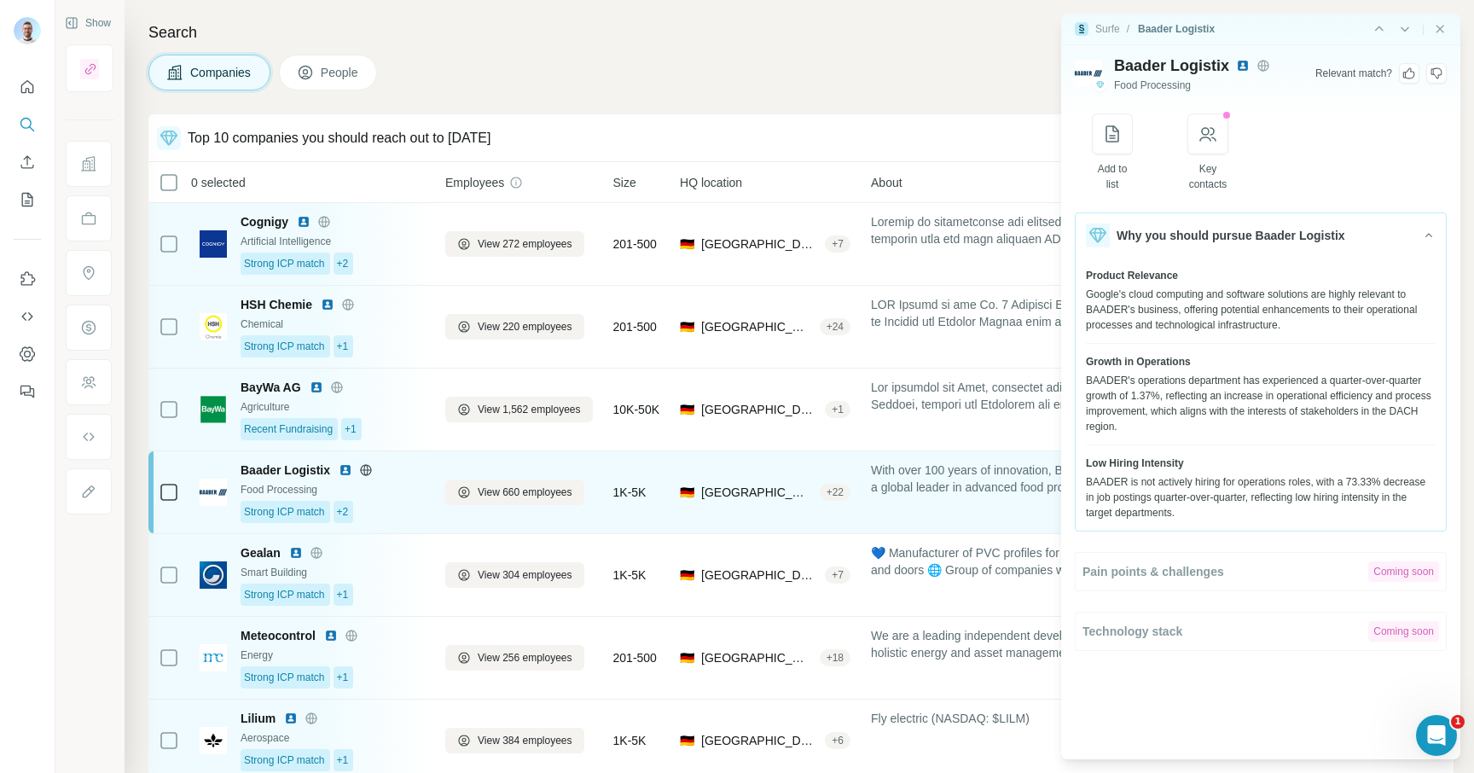
click at [304, 467] on span "Baader Logistix" at bounding box center [285, 469] width 90 height 17
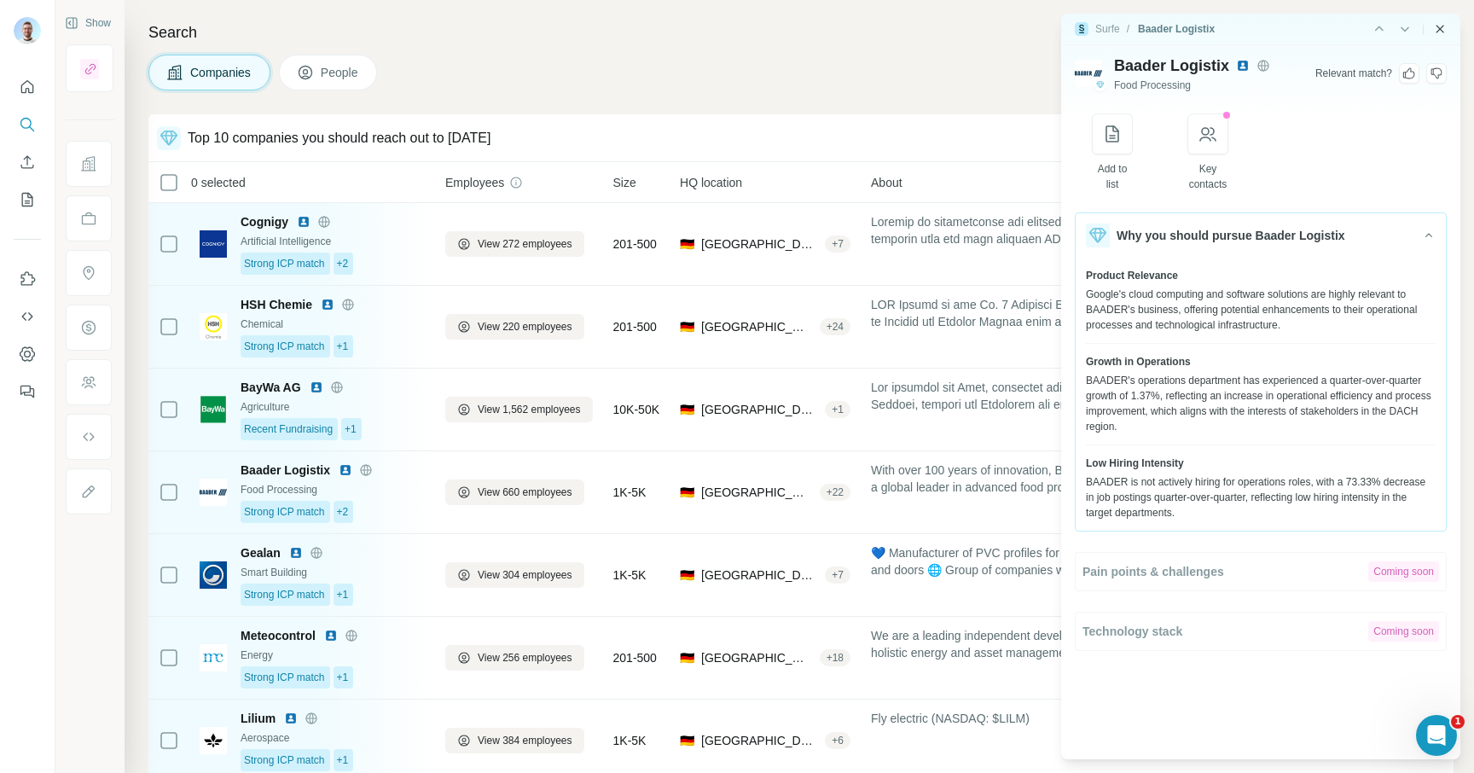
click at [1439, 27] on icon "Close side panel" at bounding box center [1440, 29] width 8 height 8
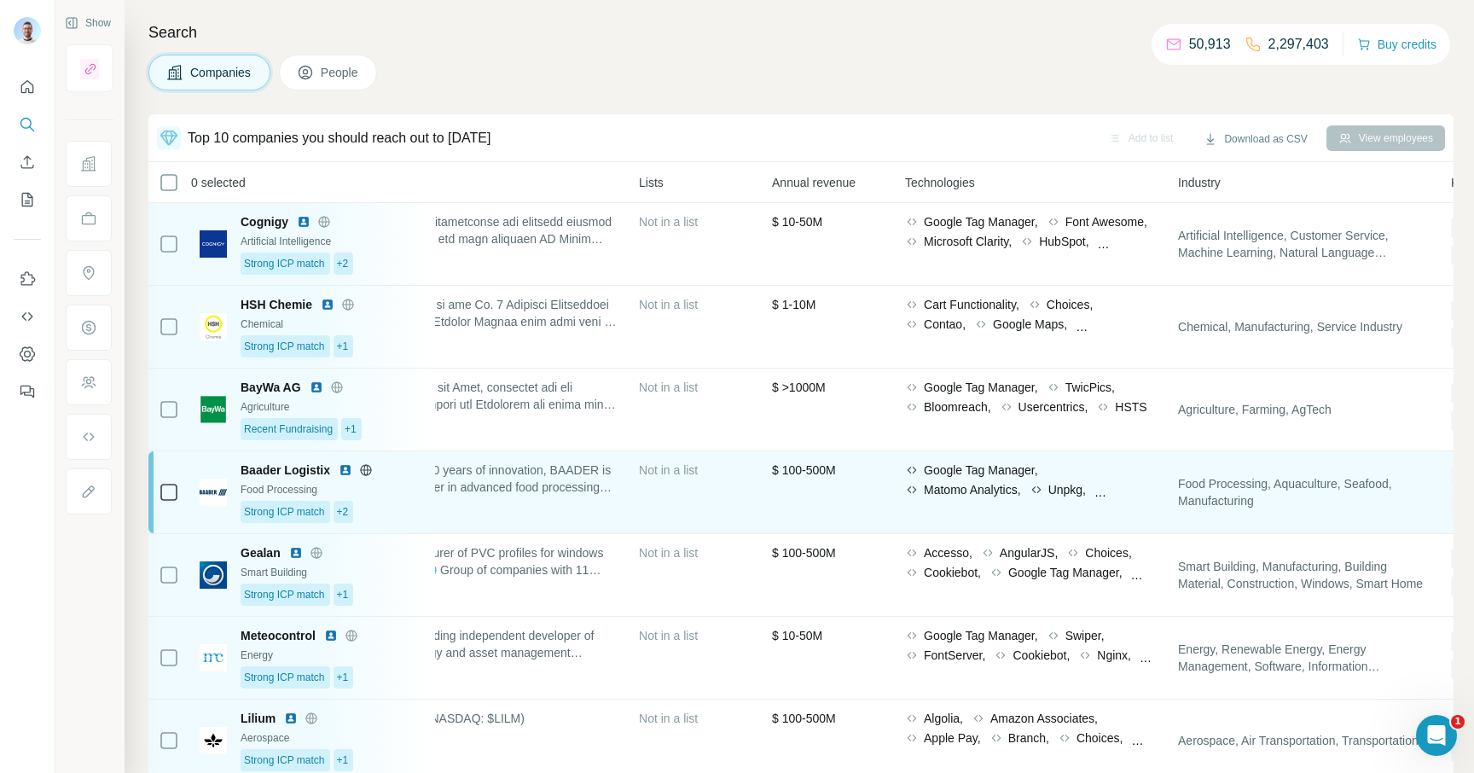
scroll to position [0, 771]
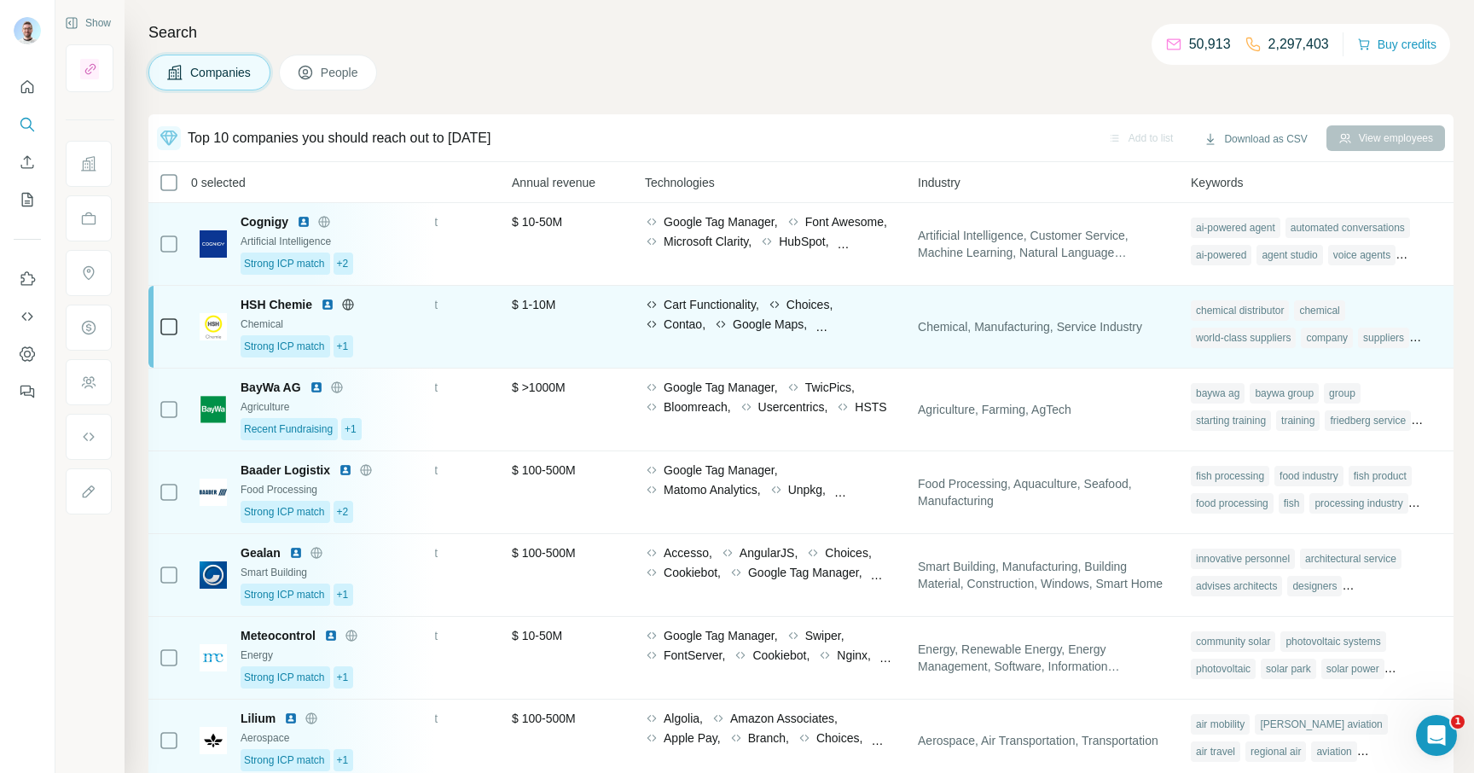
click at [725, 322] on icon at bounding box center [720, 324] width 9 height 7
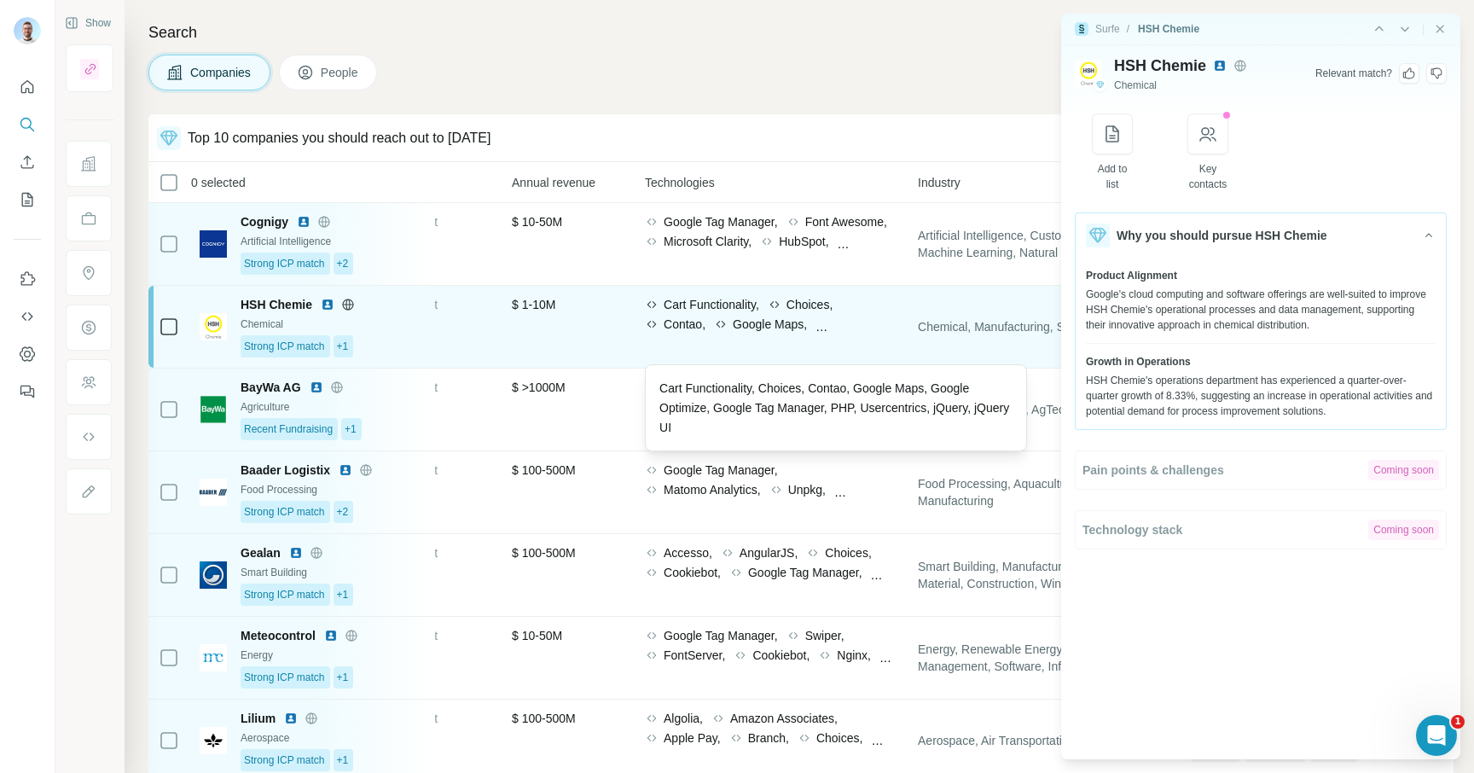
click at [762, 295] on td "Cart Functionality, Choices, Contao, Google Maps, Google Optimize, Google Tag M…" at bounding box center [770, 327] width 273 height 83
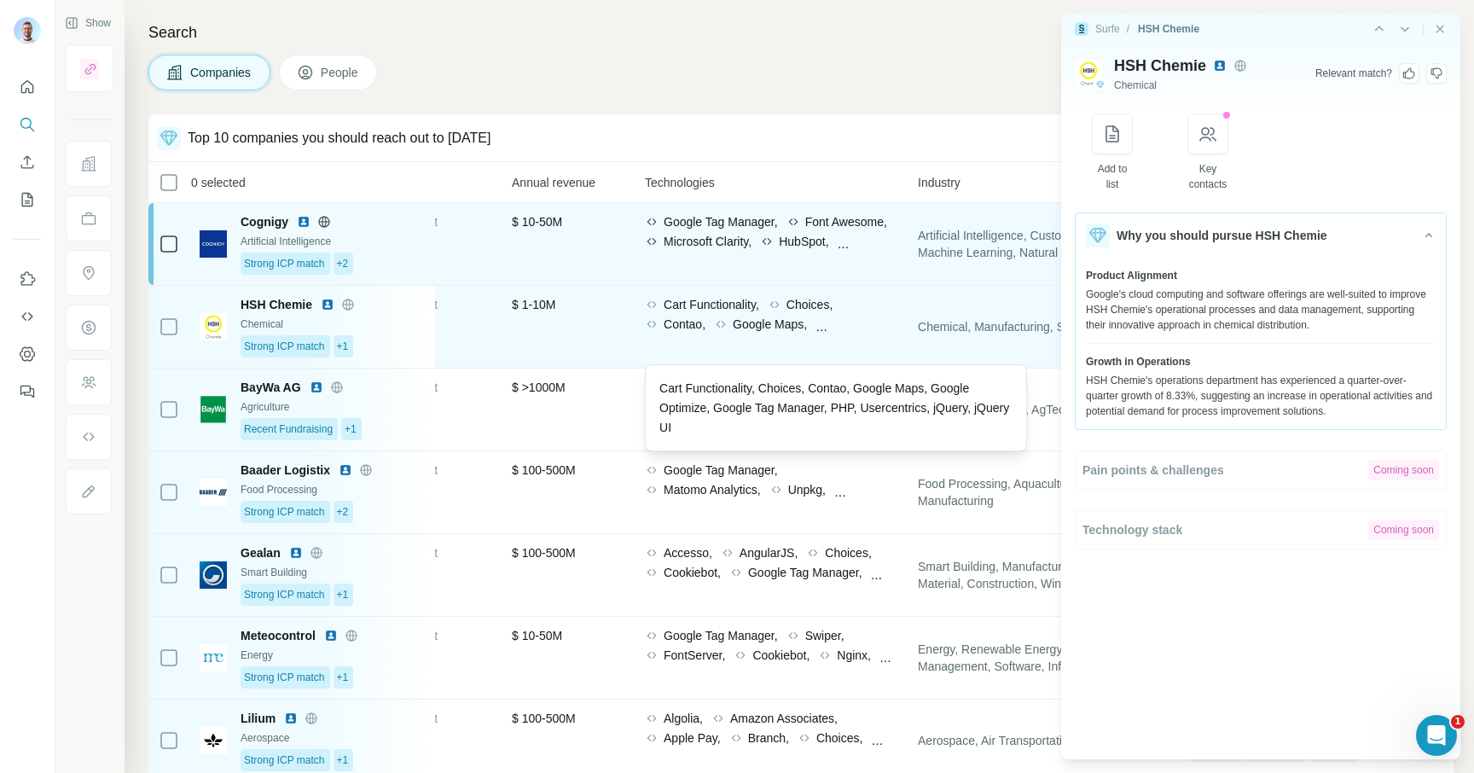
click at [658, 238] on icon at bounding box center [652, 242] width 14 height 14
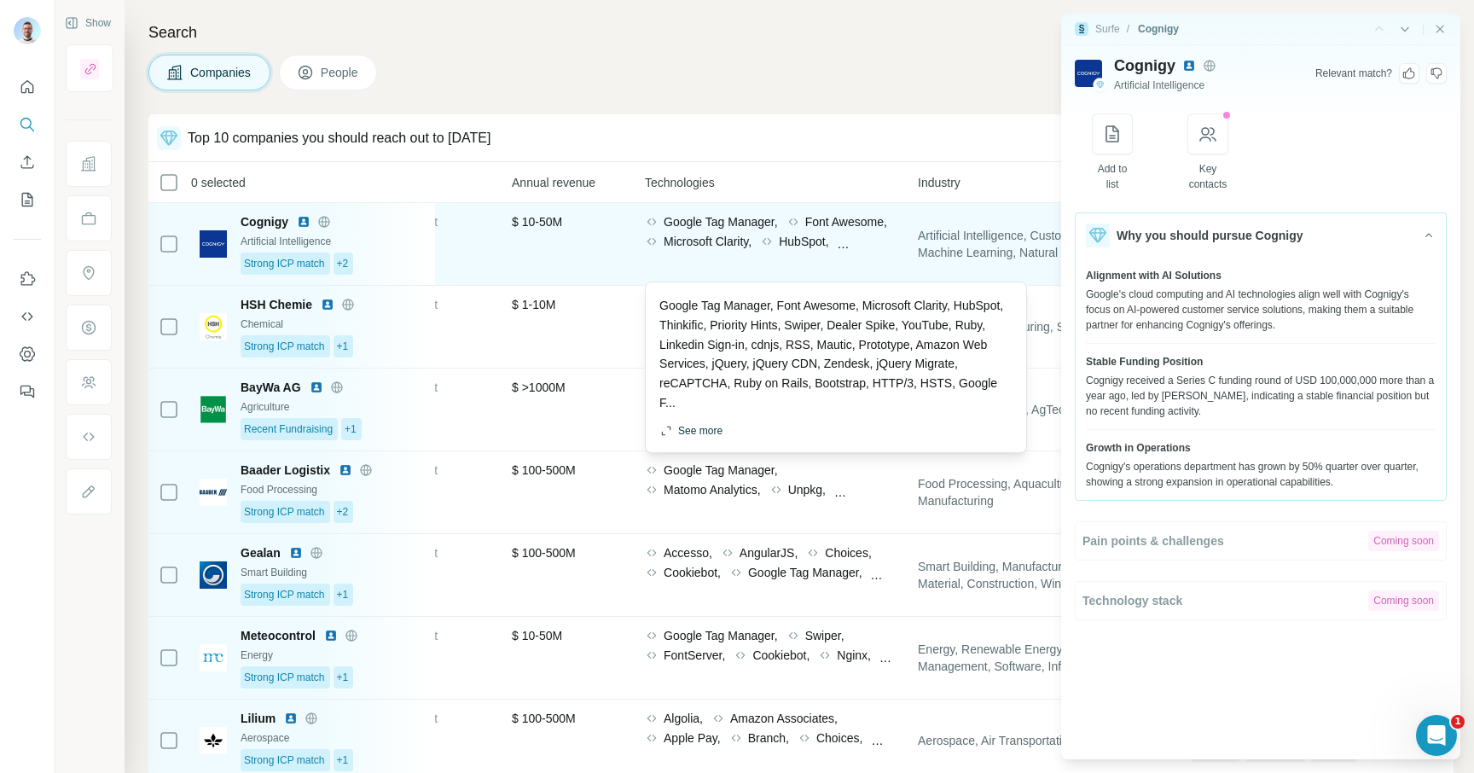
click at [707, 436] on button "See more" at bounding box center [690, 430] width 63 height 15
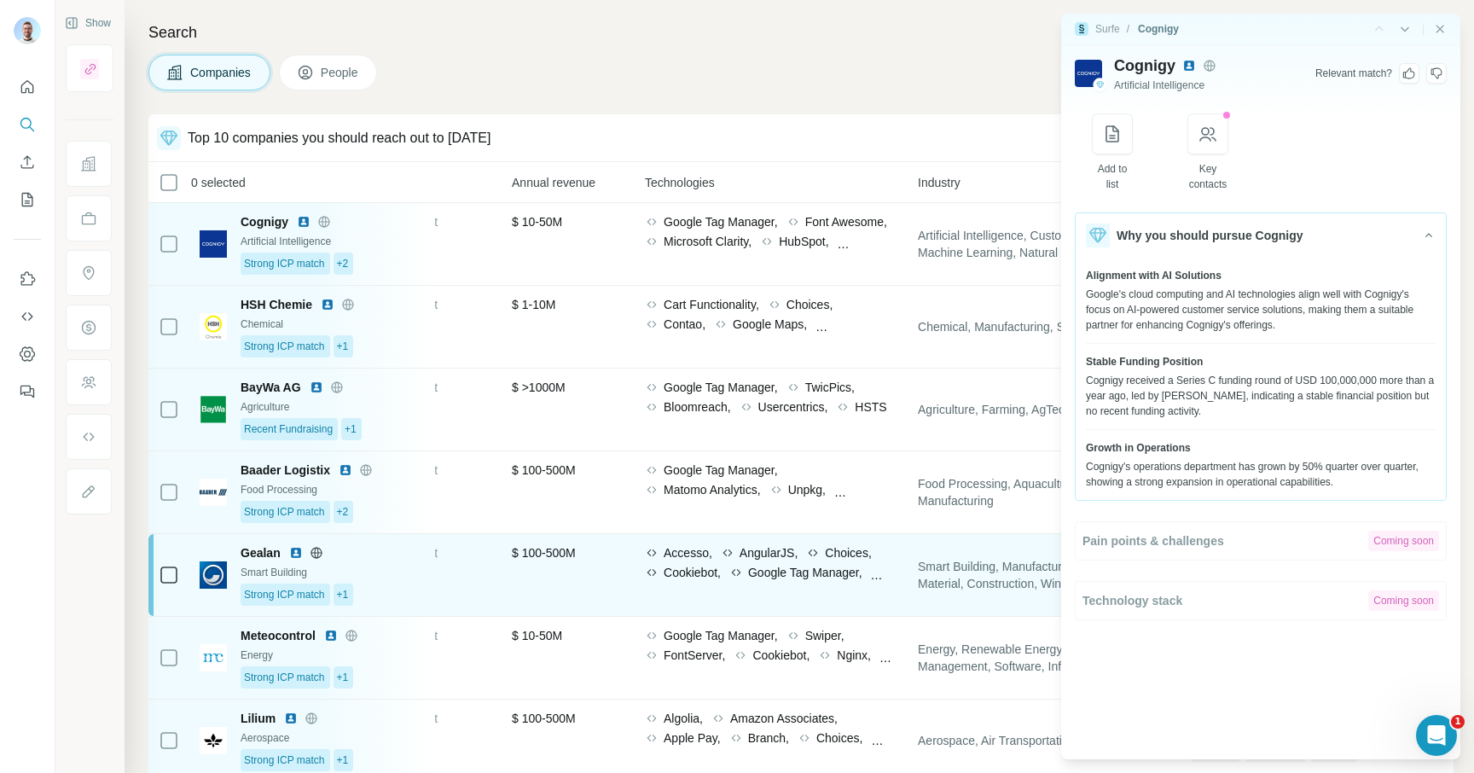
click at [739, 565] on icon at bounding box center [736, 572] width 14 height 14
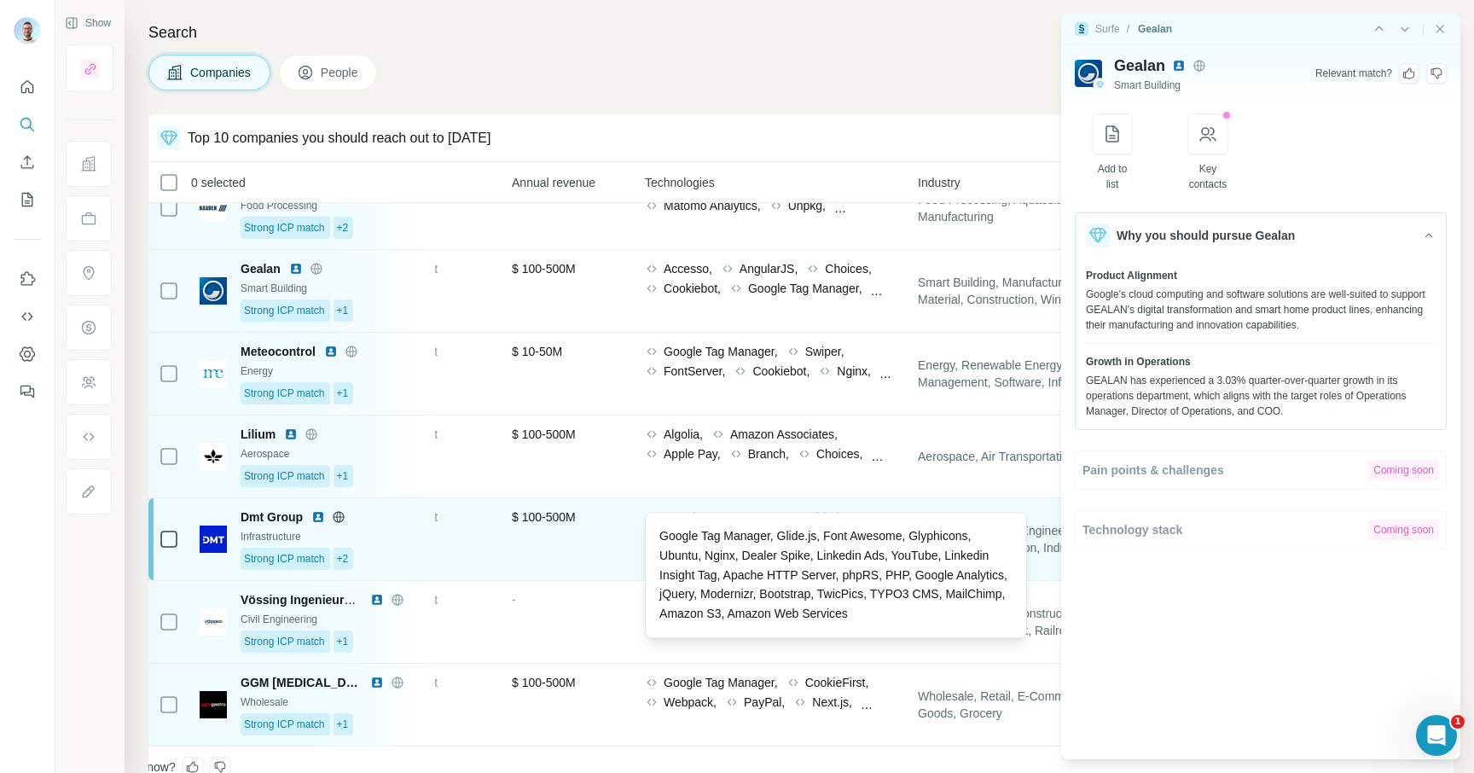
scroll to position [288, 771]
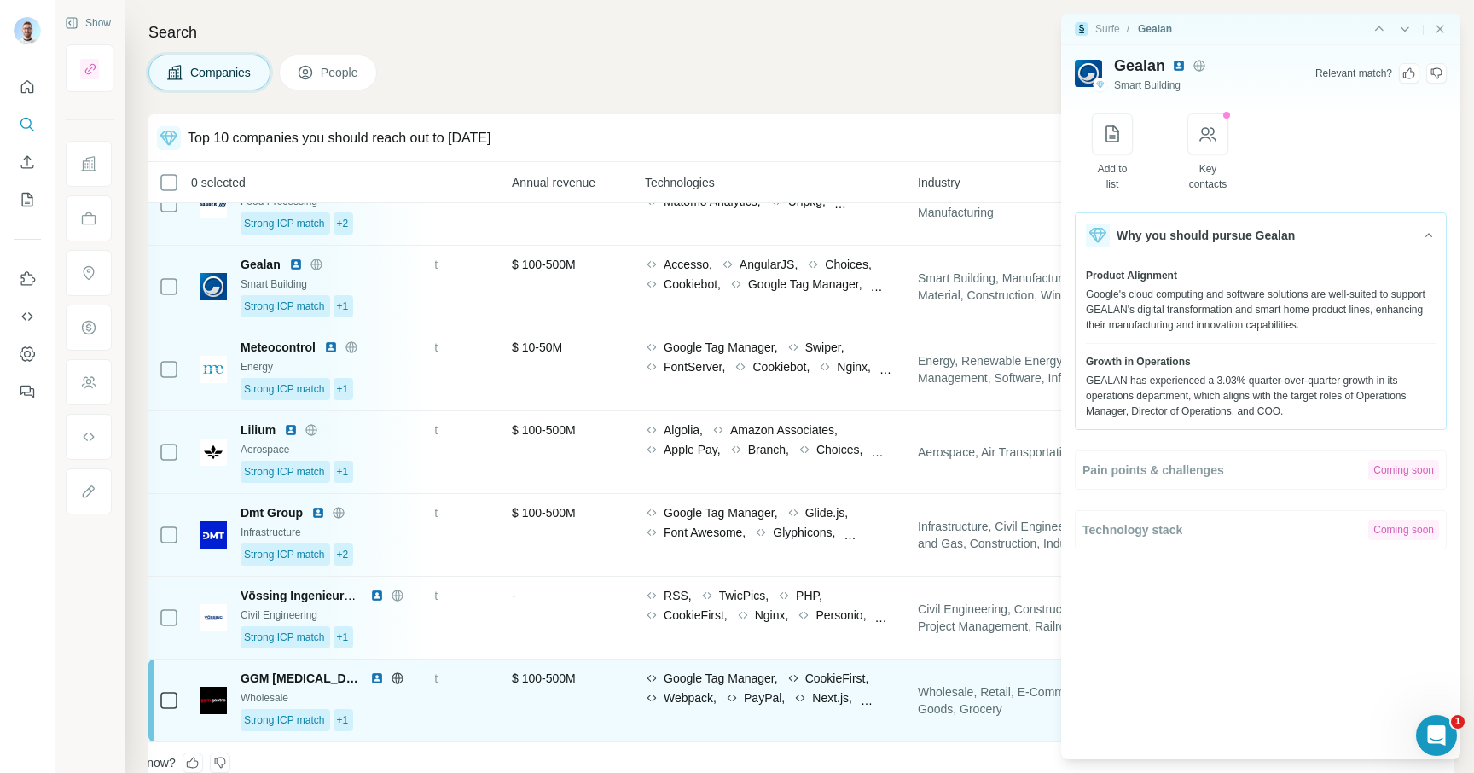
click at [729, 681] on span "Google Tag Manager," at bounding box center [720, 677] width 114 height 17
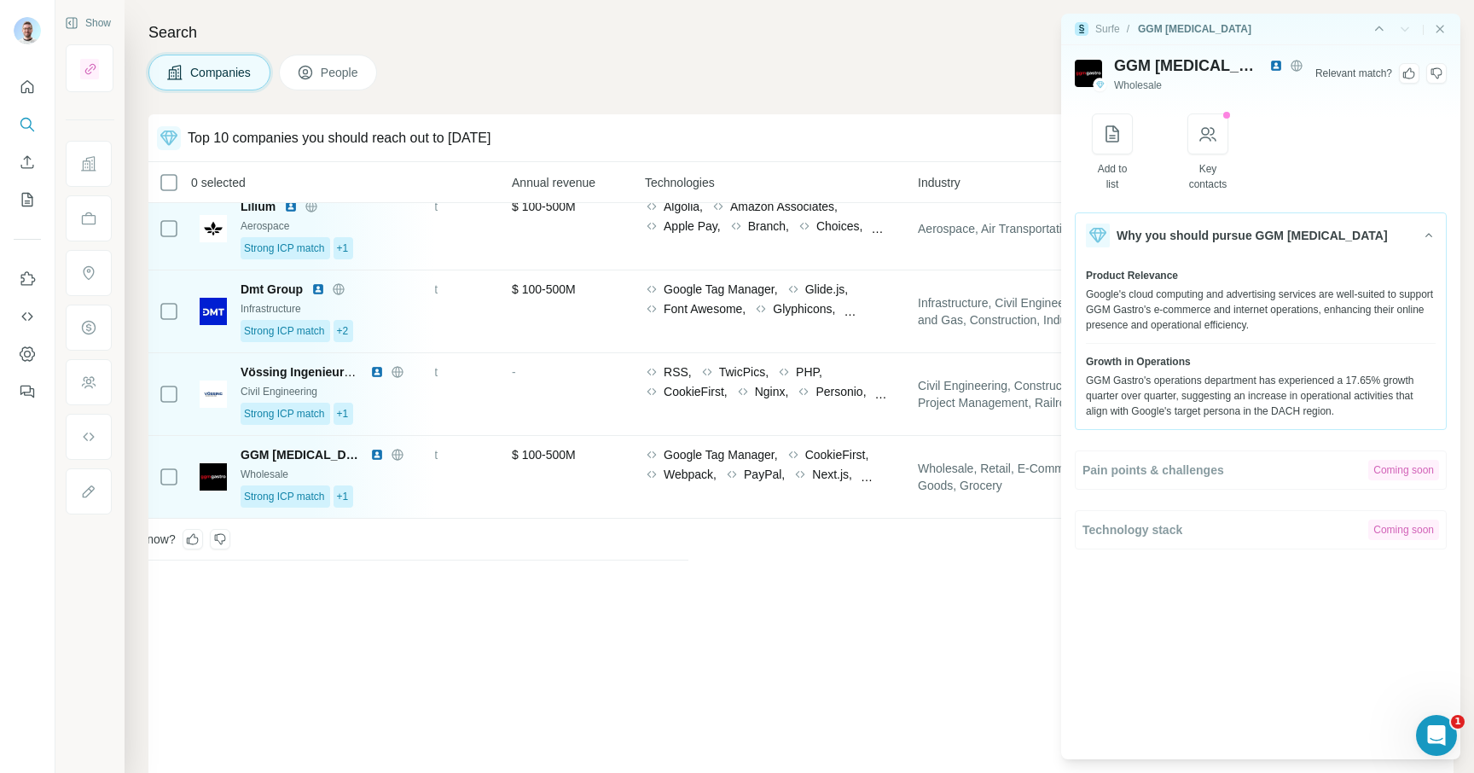
scroll to position [0, 771]
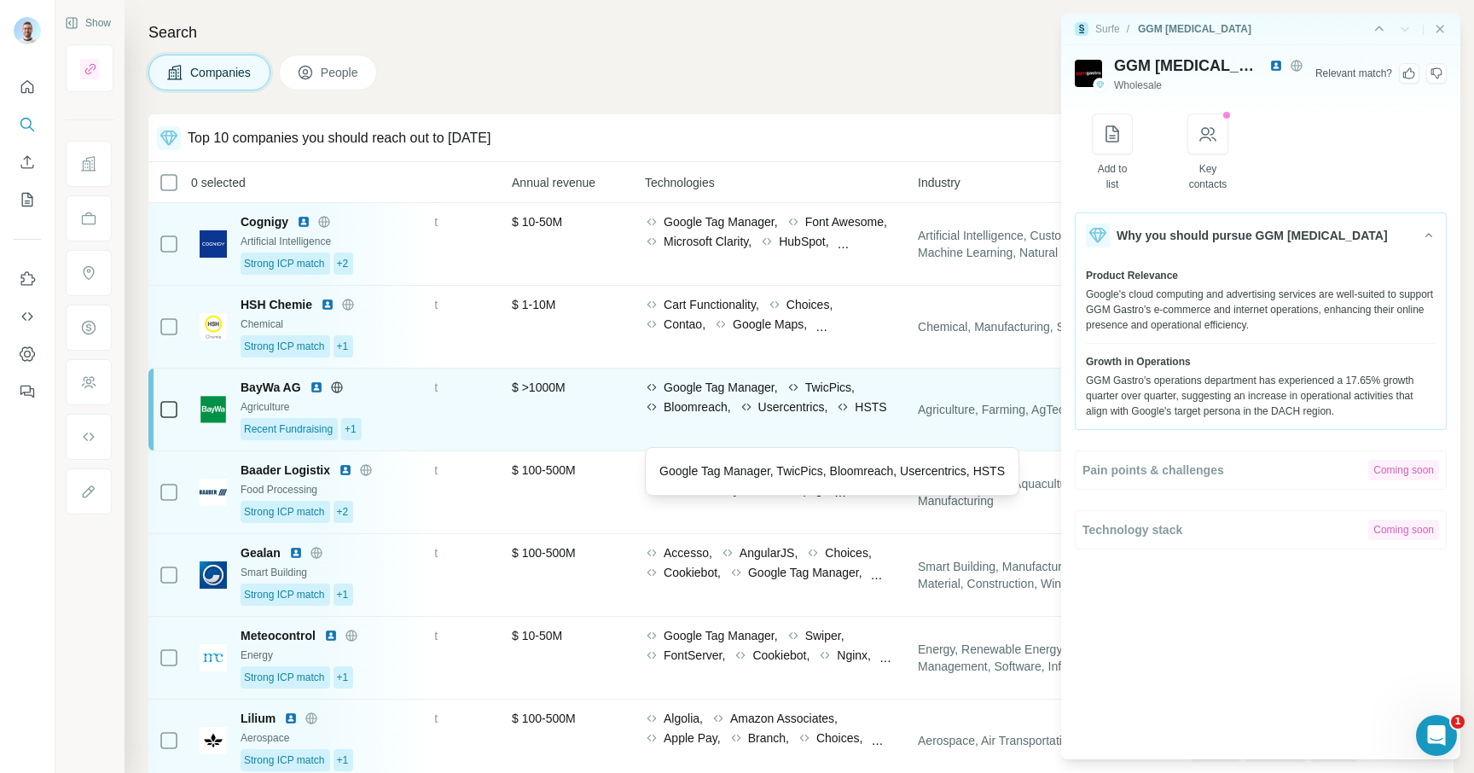
click at [712, 404] on span "Bloomreach," at bounding box center [696, 406] width 67 height 17
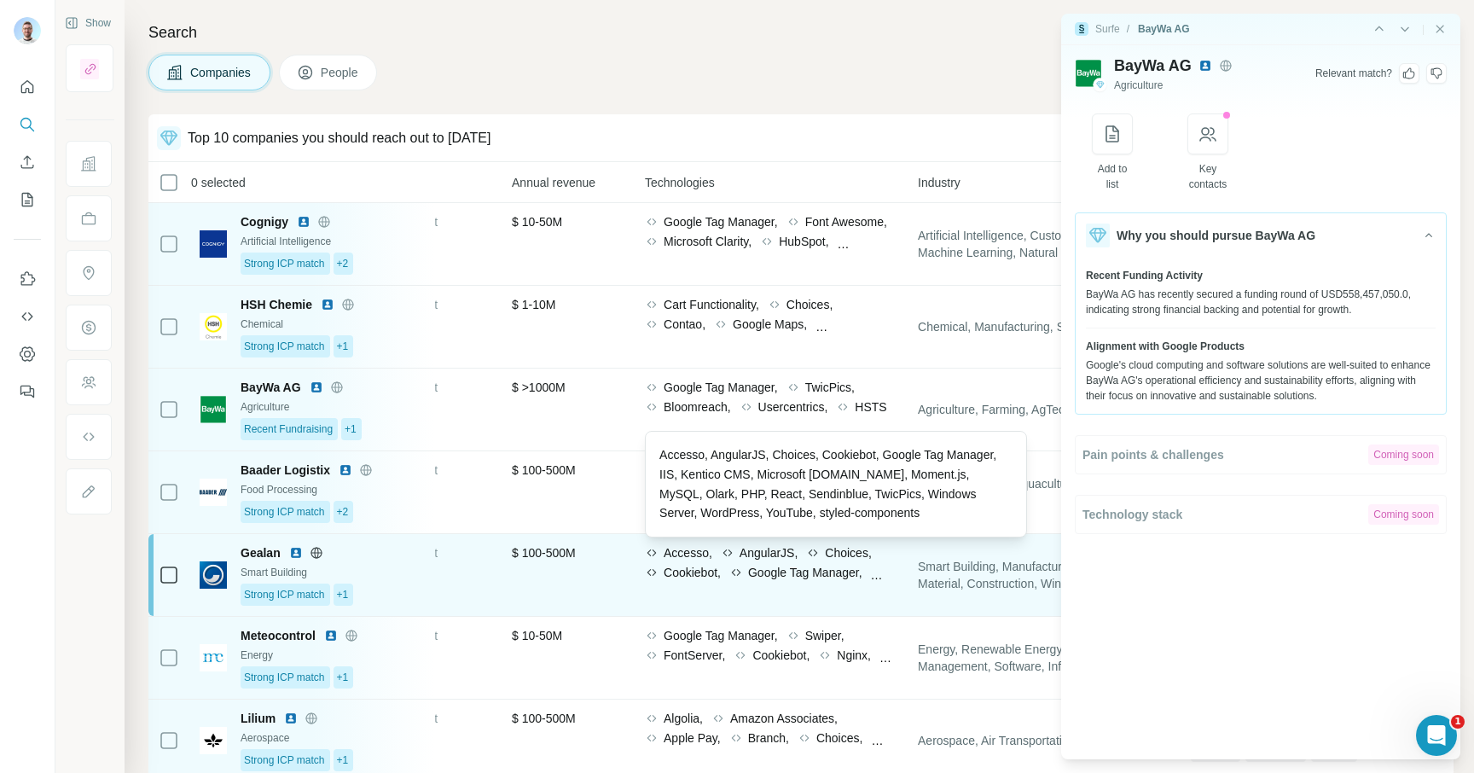
click at [717, 550] on div "Accesso, AngularJS, Choices, Cookiebot, Google Tag Manager, IIS, Kentico CMS, M…" at bounding box center [771, 563] width 252 height 39
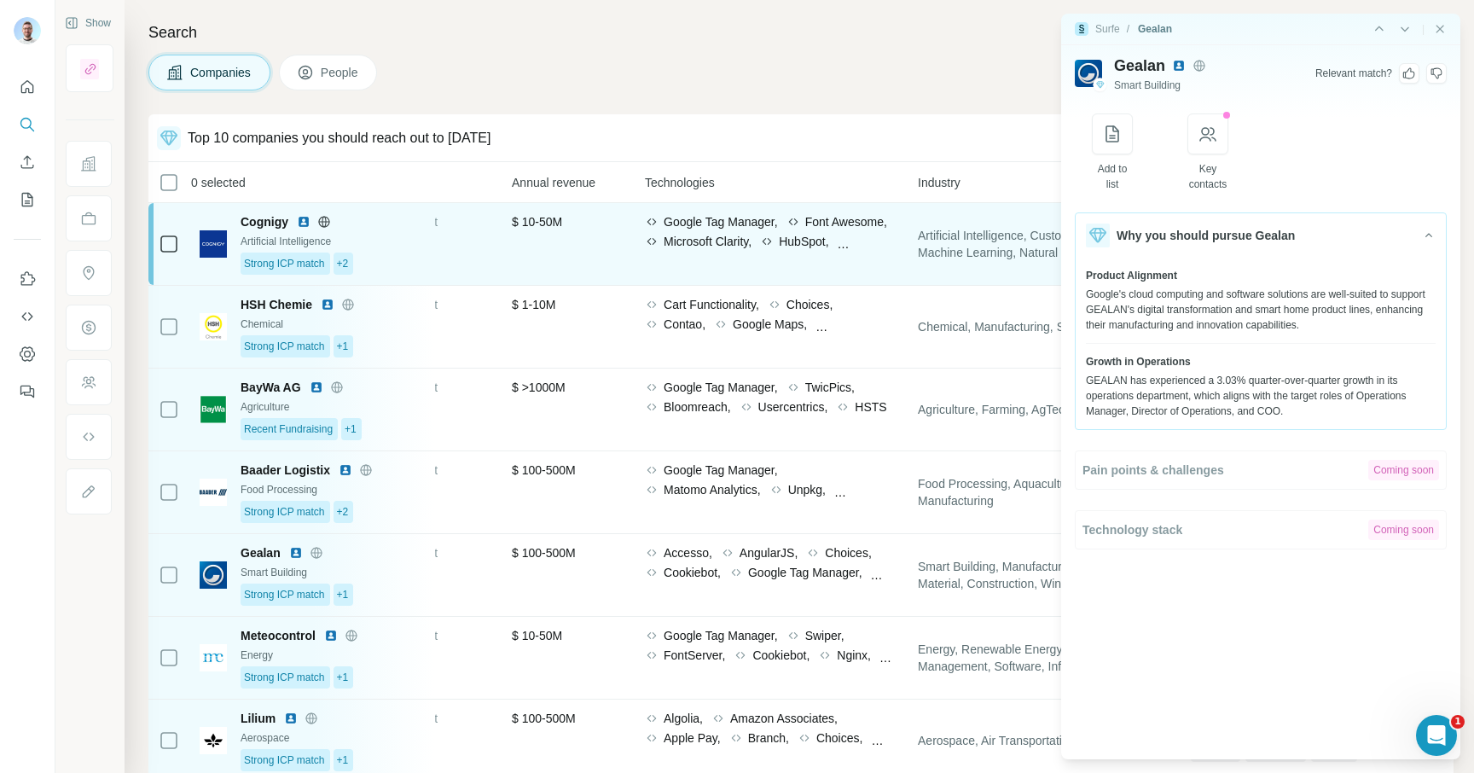
click at [746, 220] on span "Google Tag Manager," at bounding box center [720, 221] width 114 height 17
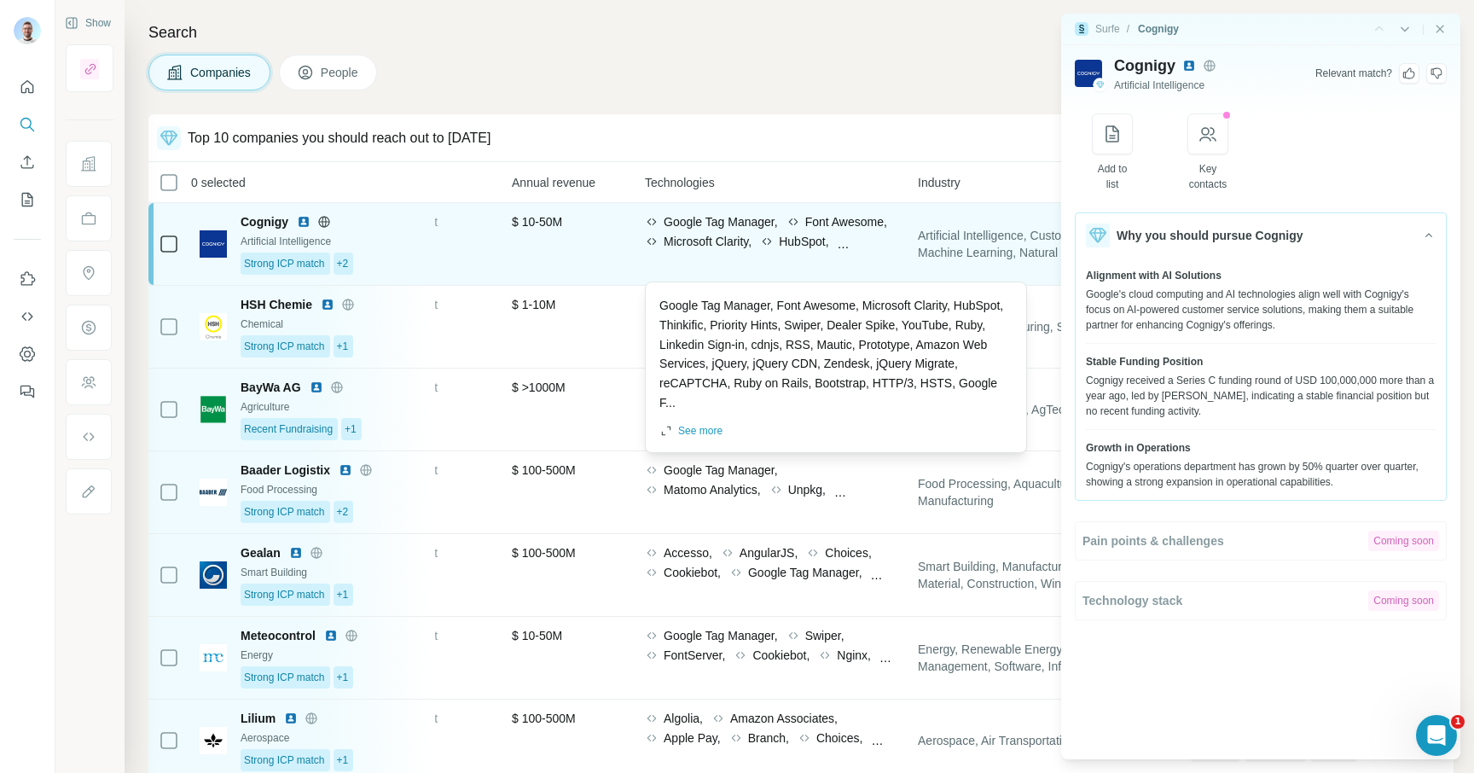
click at [707, 227] on span "Google Tag Manager," at bounding box center [720, 221] width 114 height 17
click at [756, 154] on div "Top 10 companies you should reach out to [DATE] Add to list Download as CSV Vie…" at bounding box center [800, 138] width 1305 height 48
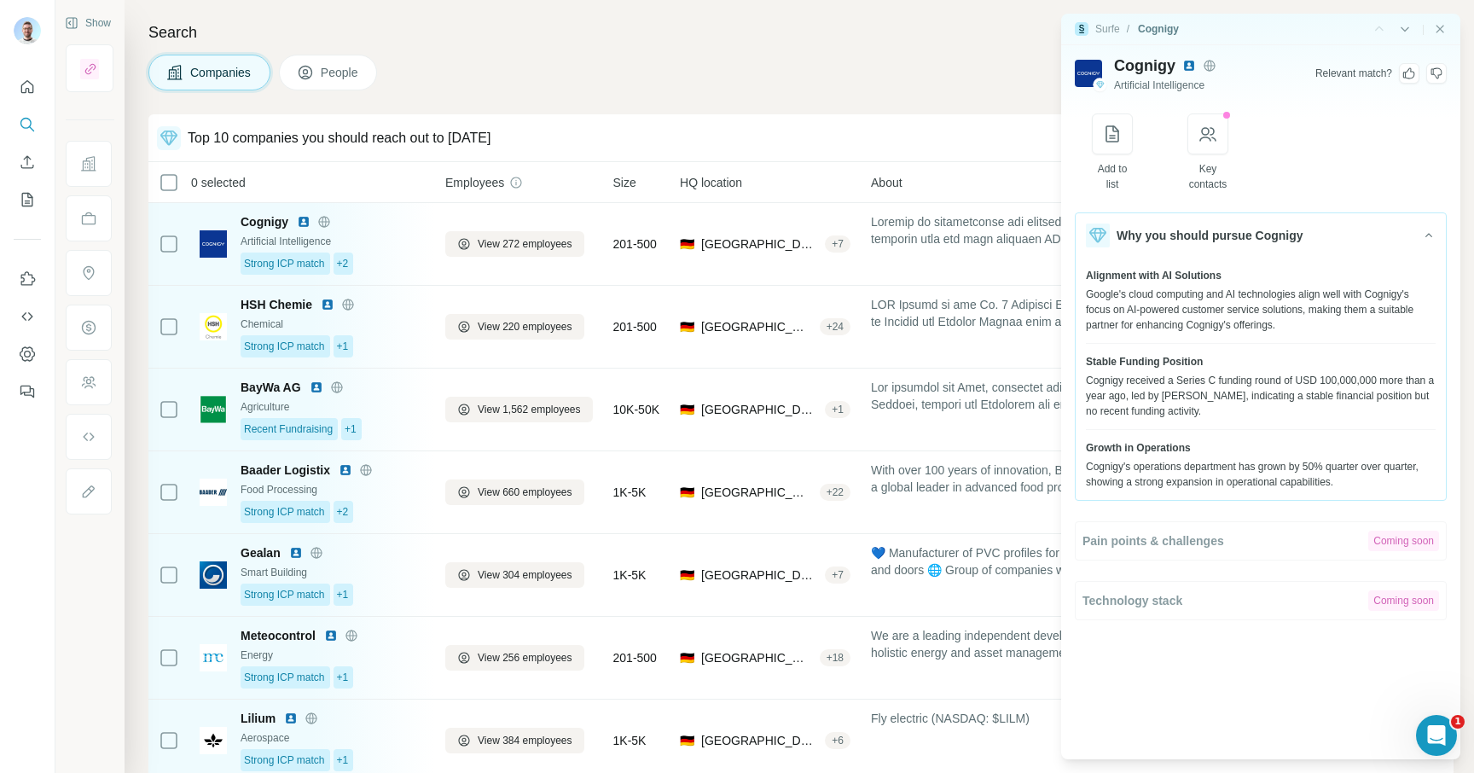
scroll to position [0, 0]
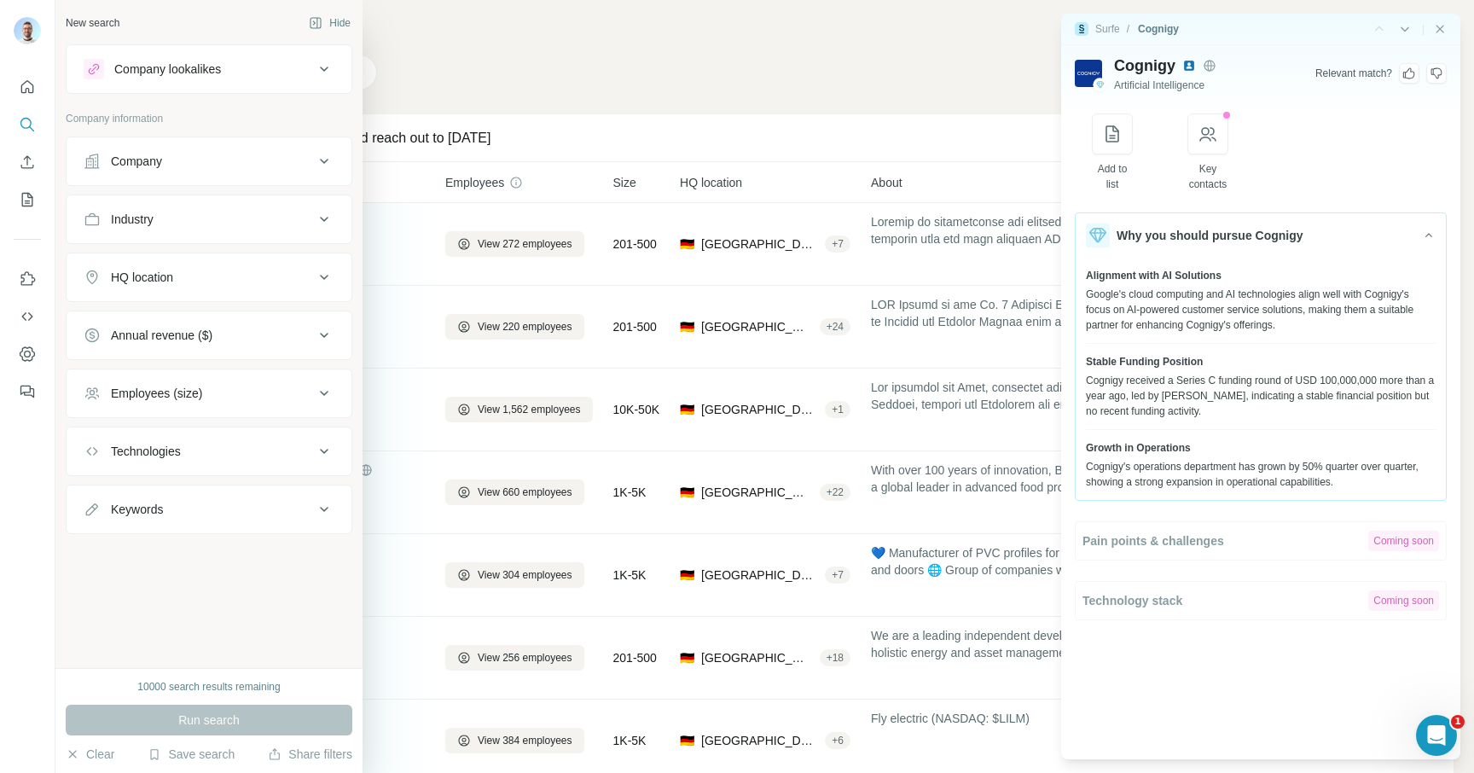
click at [267, 443] on div "Technologies" at bounding box center [199, 451] width 230 height 17
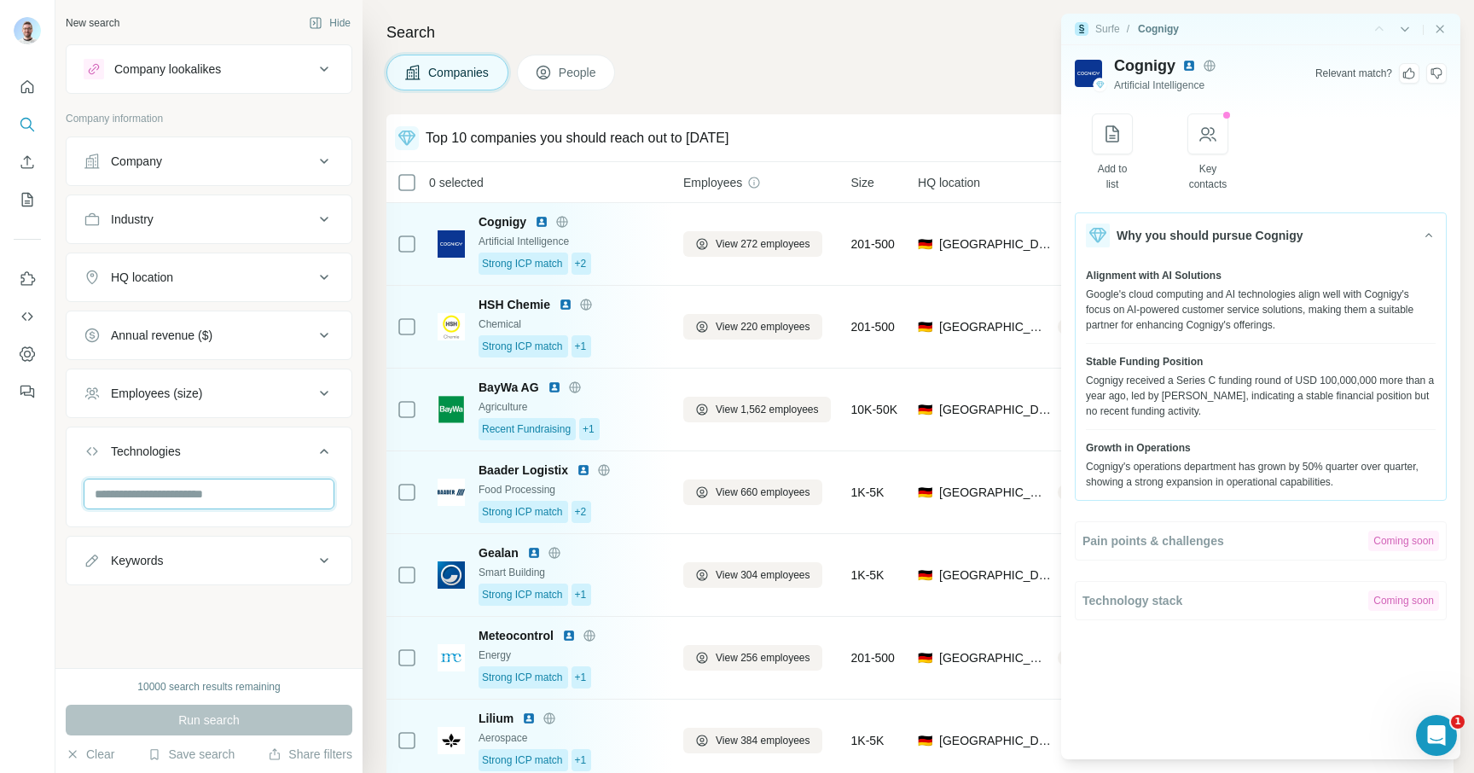
click at [237, 496] on input "text" at bounding box center [209, 493] width 251 height 31
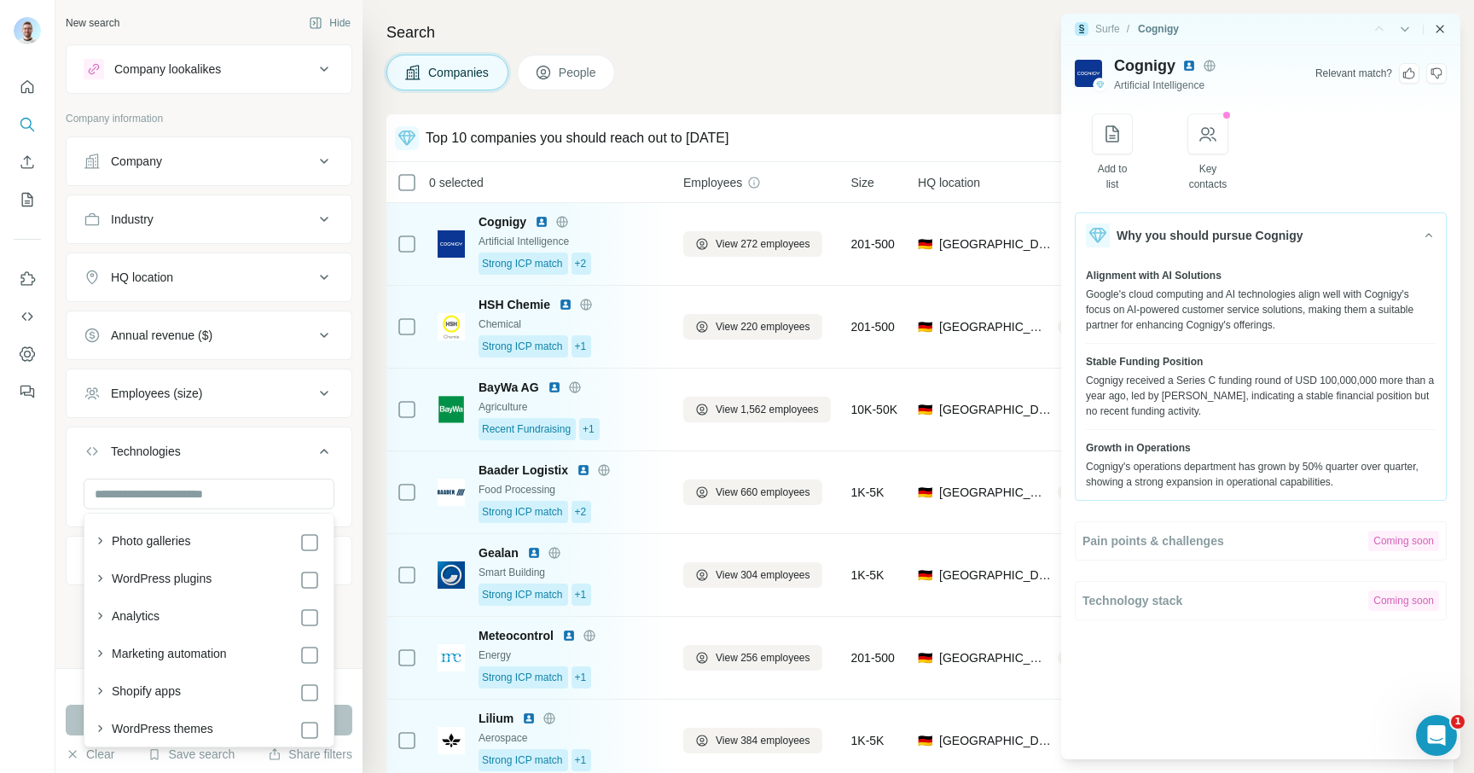
click at [1438, 24] on icon "Close side panel" at bounding box center [1440, 29] width 14 height 14
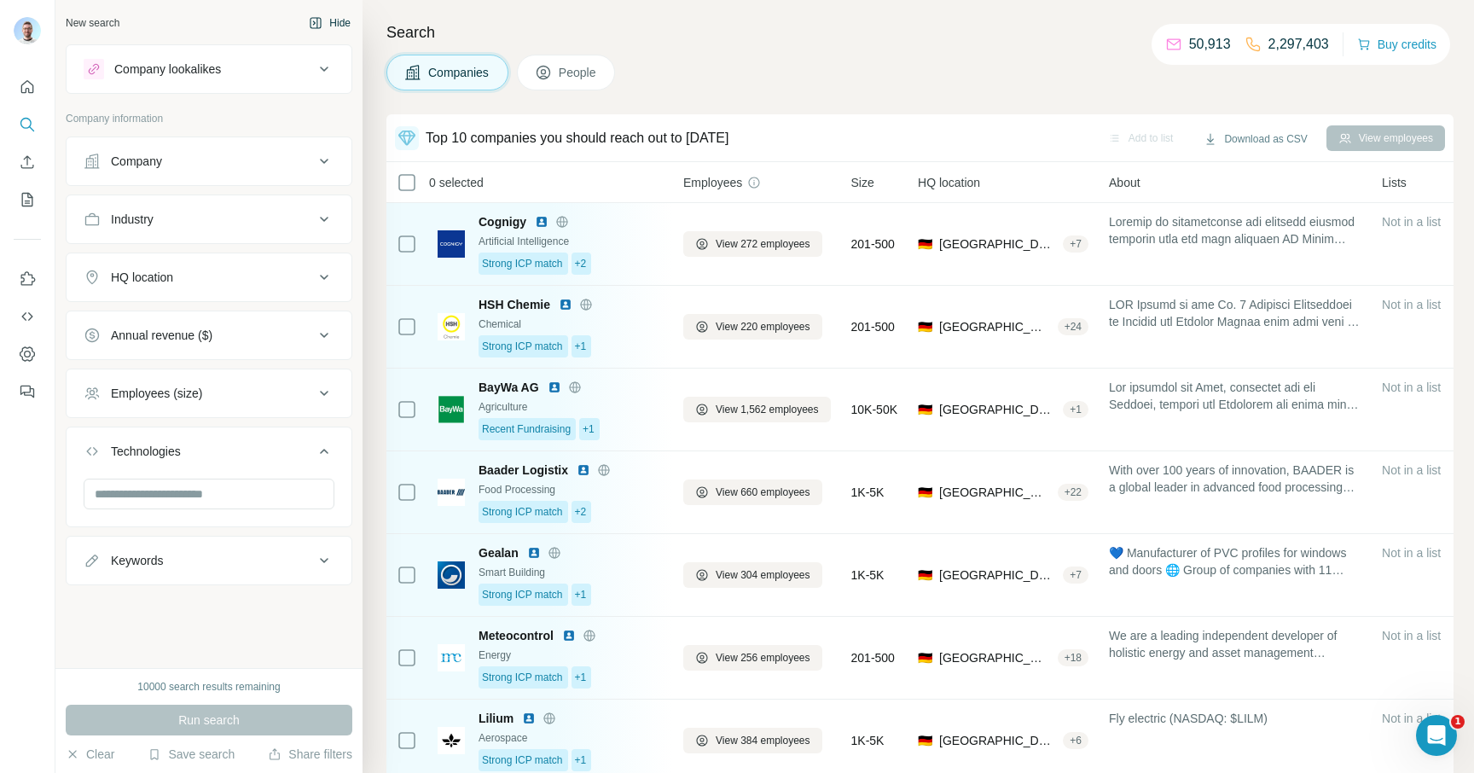
click at [327, 30] on button "Hide" at bounding box center [330, 23] width 66 height 26
